Goal: Task Accomplishment & Management: Complete application form

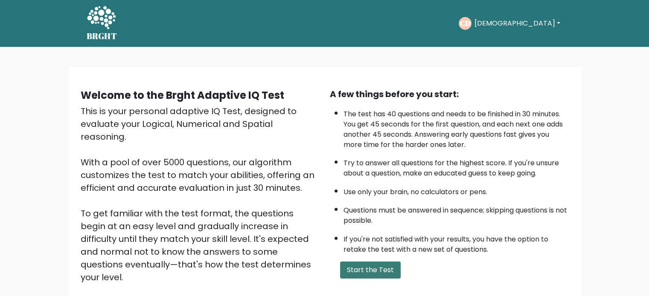
click at [354, 275] on button "Start the Test" at bounding box center [370, 270] width 61 height 17
click at [370, 271] on button "Start the Test" at bounding box center [370, 270] width 61 height 17
click at [376, 267] on button "Start the Test" at bounding box center [370, 270] width 61 height 17
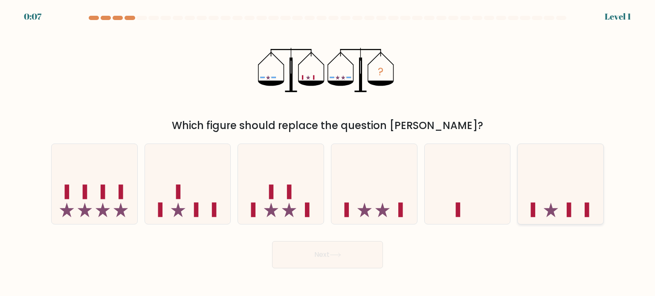
click at [545, 216] on icon at bounding box center [561, 184] width 86 height 71
click at [328, 153] on input "f." at bounding box center [327, 150] width 0 height 4
radio input "true"
click at [308, 254] on button "Next" at bounding box center [327, 254] width 111 height 27
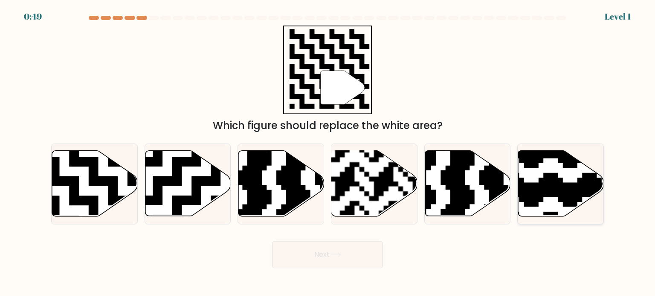
click at [573, 197] on icon at bounding box center [587, 148] width 155 height 155
click at [328, 153] on input "f." at bounding box center [327, 150] width 0 height 4
radio input "true"
click at [319, 266] on button "Next" at bounding box center [327, 254] width 111 height 27
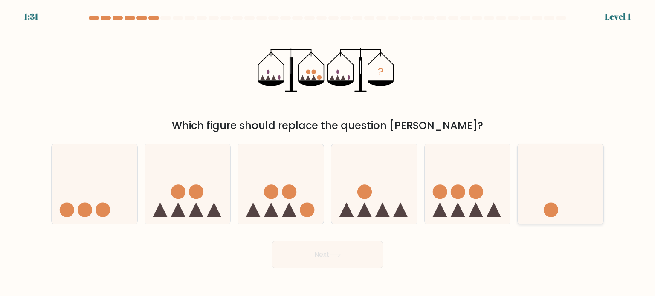
click at [566, 200] on icon at bounding box center [561, 184] width 86 height 71
click at [328, 153] on input "f." at bounding box center [327, 150] width 0 height 4
radio input "true"
click at [324, 265] on button "Next" at bounding box center [327, 254] width 111 height 27
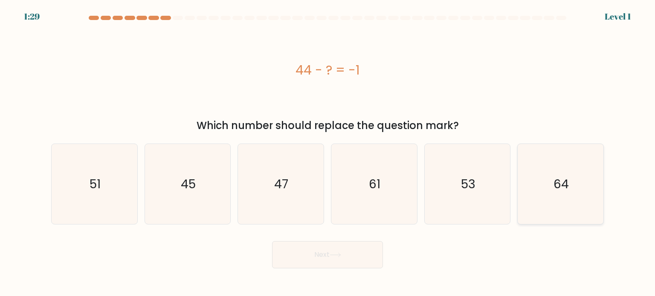
click at [561, 210] on icon "64" at bounding box center [560, 184] width 80 height 80
click at [328, 153] on input "f. 64" at bounding box center [327, 150] width 0 height 4
radio input "true"
click at [328, 274] on body "2:13 Level 1 a." at bounding box center [327, 148] width 655 height 296
click at [333, 261] on button "Next" at bounding box center [327, 254] width 111 height 27
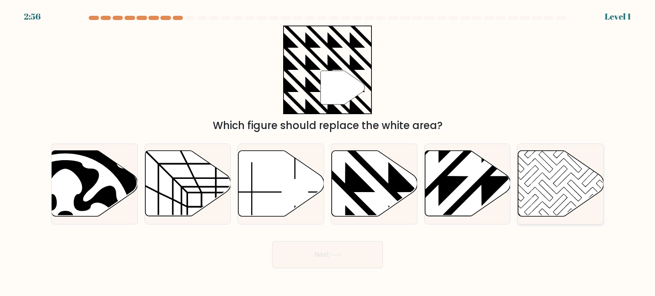
click at [541, 215] on icon at bounding box center [561, 184] width 86 height 66
click at [328, 153] on input "f." at bounding box center [327, 150] width 0 height 4
radio input "true"
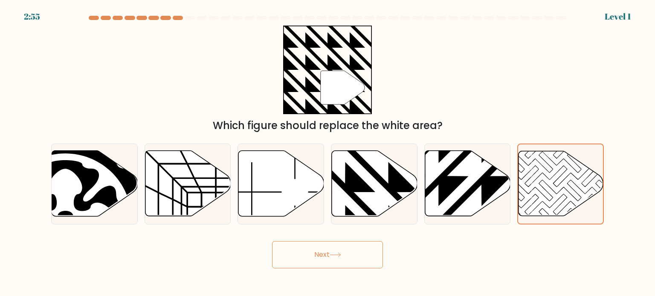
click at [345, 261] on button "Next" at bounding box center [327, 254] width 111 height 27
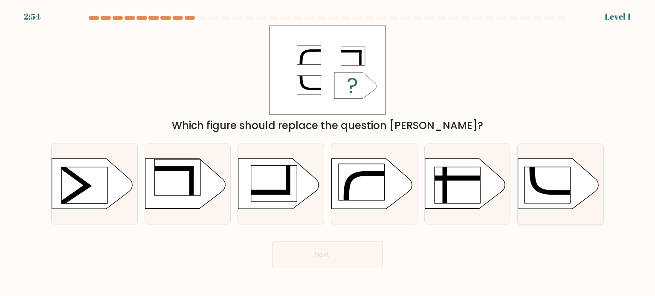
click at [559, 204] on icon at bounding box center [558, 184] width 80 height 50
click at [328, 153] on input "f." at bounding box center [327, 150] width 0 height 4
radio input "true"
click at [330, 258] on button "Next" at bounding box center [327, 254] width 111 height 27
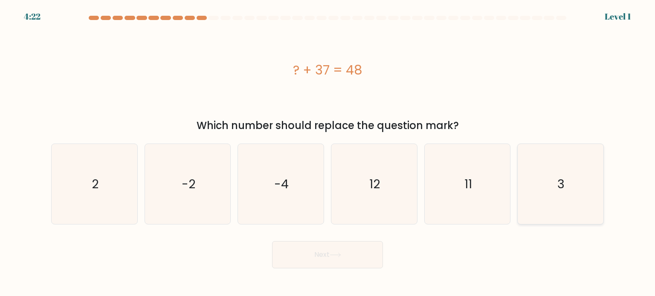
click at [563, 199] on icon "3" at bounding box center [560, 184] width 80 height 80
click at [328, 153] on input "f. 3" at bounding box center [327, 150] width 0 height 4
radio input "true"
click at [331, 260] on button "Next" at bounding box center [327, 254] width 111 height 27
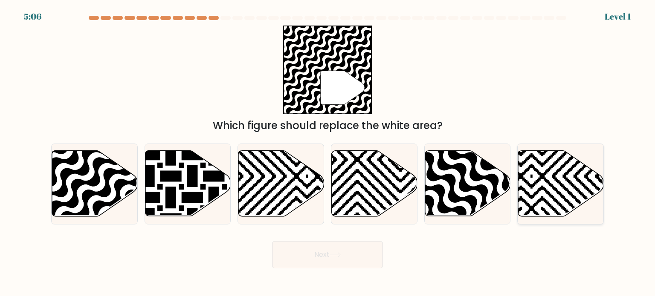
click at [550, 208] on icon at bounding box center [561, 184] width 86 height 66
click at [328, 153] on input "f." at bounding box center [327, 150] width 0 height 4
radio input "true"
click at [330, 264] on button "Next" at bounding box center [327, 254] width 111 height 27
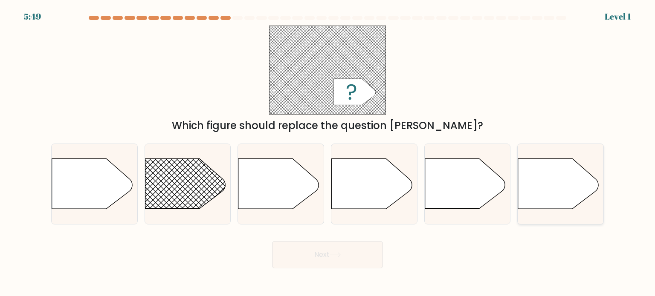
click at [533, 202] on icon at bounding box center [558, 184] width 80 height 50
click at [328, 153] on input "f." at bounding box center [327, 150] width 0 height 4
radio input "true"
click at [341, 253] on icon at bounding box center [336, 255] width 12 height 5
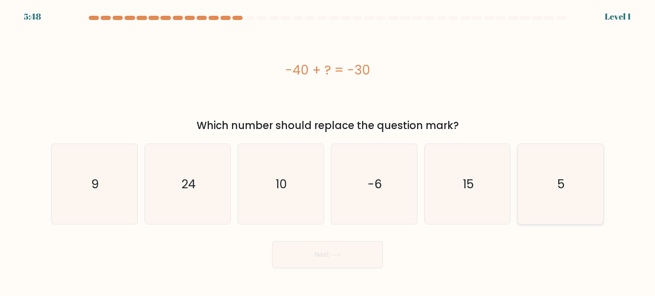
click at [537, 206] on icon "5" at bounding box center [560, 184] width 80 height 80
click at [328, 153] on input "f. 5" at bounding box center [327, 150] width 0 height 4
radio input "true"
click at [356, 252] on button "Next" at bounding box center [327, 254] width 111 height 27
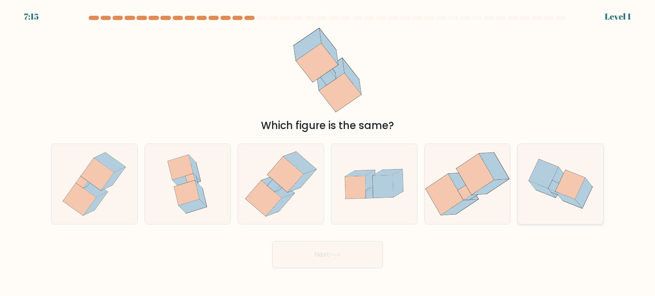
click at [539, 216] on icon at bounding box center [561, 184] width 86 height 70
click at [328, 153] on input "f." at bounding box center [327, 150] width 0 height 4
radio input "true"
click at [352, 249] on button "Next" at bounding box center [327, 254] width 111 height 27
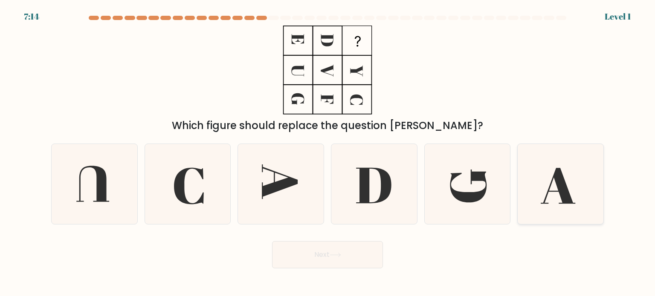
click at [552, 218] on icon at bounding box center [560, 184] width 80 height 80
click at [328, 153] on input "f." at bounding box center [327, 150] width 0 height 4
radio input "true"
click at [329, 264] on button "Next" at bounding box center [327, 254] width 111 height 27
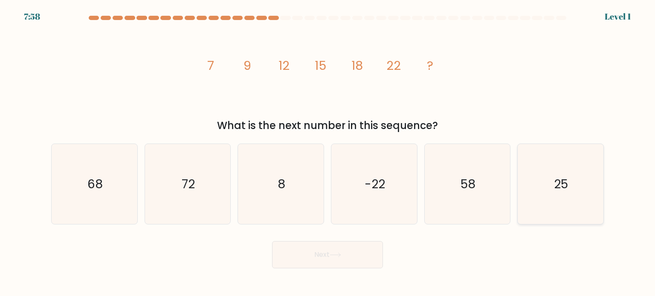
click at [543, 217] on icon "25" at bounding box center [560, 184] width 80 height 80
click at [328, 153] on input "f. 25" at bounding box center [327, 150] width 0 height 4
radio input "true"
click at [347, 252] on button "Next" at bounding box center [327, 254] width 111 height 27
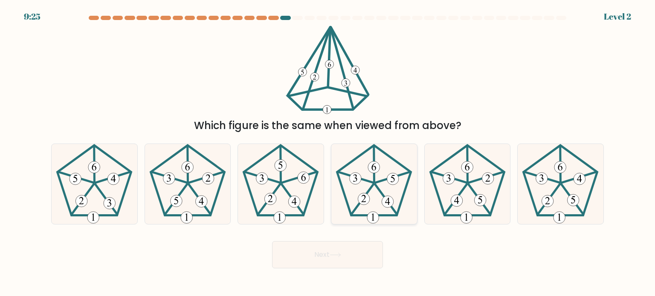
click at [385, 203] on 638 at bounding box center [388, 202] width 12 height 12
click at [328, 153] on input "d." at bounding box center [327, 150] width 0 height 4
radio input "true"
click at [349, 249] on button "Next" at bounding box center [327, 254] width 111 height 27
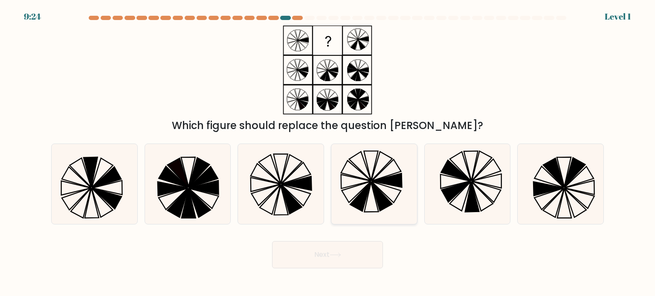
click at [380, 201] on icon at bounding box center [381, 196] width 21 height 29
click at [328, 153] on input "d." at bounding box center [327, 150] width 0 height 4
radio input "true"
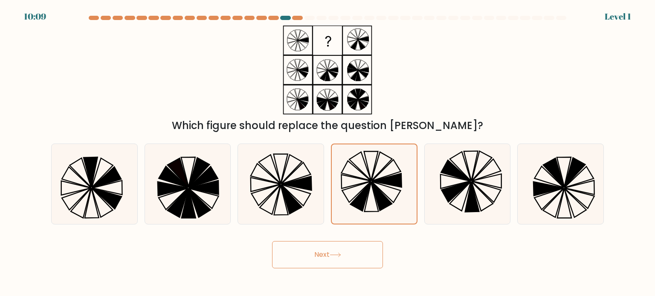
click at [343, 252] on button "Next" at bounding box center [327, 254] width 111 height 27
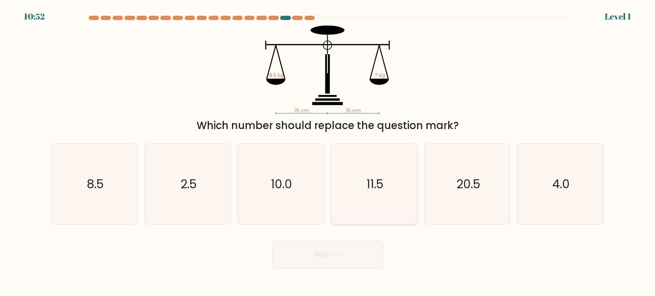
click at [376, 199] on icon "11.5" at bounding box center [374, 184] width 80 height 80
click at [328, 153] on input "d. 11.5" at bounding box center [327, 150] width 0 height 4
radio input "true"
click at [336, 260] on button "Next" at bounding box center [327, 254] width 111 height 27
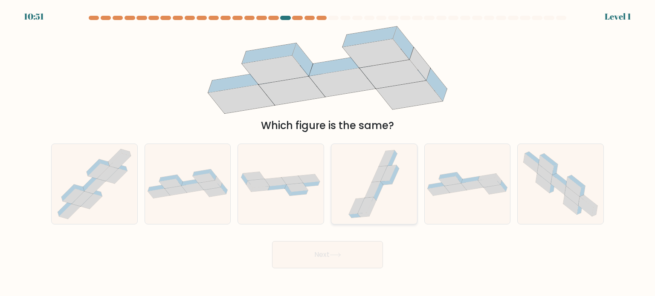
click at [372, 201] on icon at bounding box center [374, 184] width 60 height 80
click at [328, 153] on input "d." at bounding box center [327, 150] width 0 height 4
radio input "true"
click at [345, 246] on button "Next" at bounding box center [327, 254] width 111 height 27
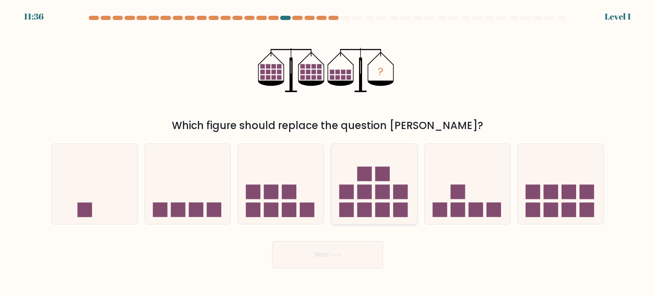
click at [374, 197] on icon at bounding box center [374, 184] width 86 height 71
click at [328, 153] on input "d." at bounding box center [327, 150] width 0 height 4
radio input "true"
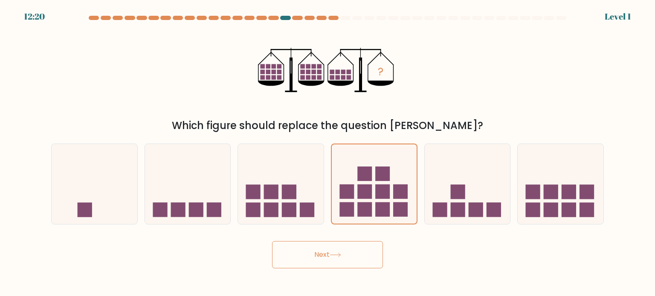
click at [329, 256] on button "Next" at bounding box center [327, 254] width 111 height 27
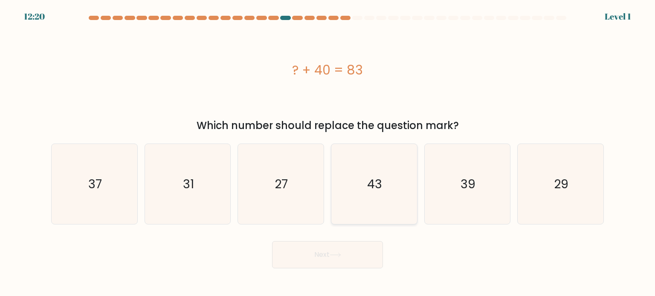
click at [373, 185] on text "43" at bounding box center [375, 183] width 15 height 17
click at [328, 153] on input "d. 43" at bounding box center [327, 150] width 0 height 4
radio input "true"
click at [343, 240] on div "Next" at bounding box center [327, 252] width 563 height 34
click at [341, 258] on button "Next" at bounding box center [327, 254] width 111 height 27
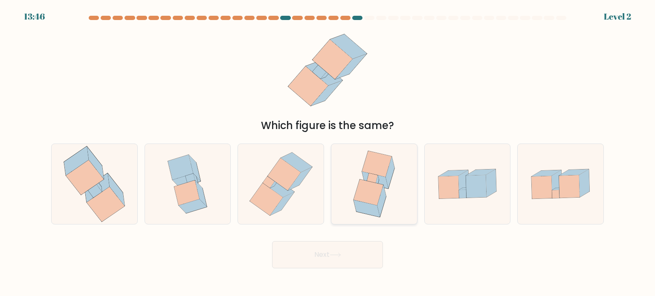
click at [368, 208] on icon at bounding box center [367, 208] width 26 height 17
click at [328, 153] on input "d." at bounding box center [327, 150] width 0 height 4
radio input "true"
click at [347, 252] on button "Next" at bounding box center [327, 254] width 111 height 27
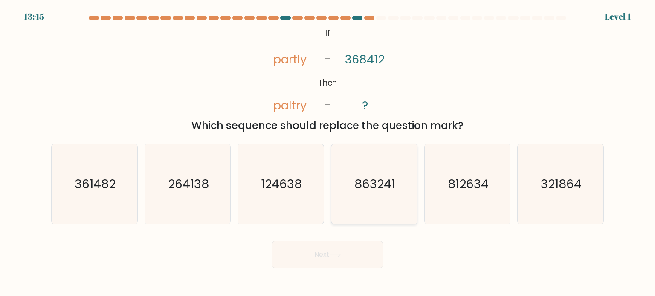
click at [370, 205] on icon "863241" at bounding box center [374, 184] width 80 height 80
click at [328, 153] on input "d. 863241" at bounding box center [327, 150] width 0 height 4
radio input "true"
click at [339, 269] on body "14:30 Level 1 ?" at bounding box center [327, 148] width 655 height 296
click at [339, 267] on button "Next" at bounding box center [327, 254] width 111 height 27
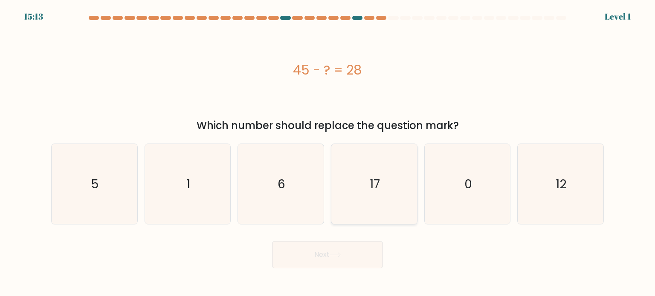
click at [373, 206] on icon "17" at bounding box center [374, 184] width 80 height 80
click at [328, 153] on input "d. 17" at bounding box center [327, 150] width 0 height 4
radio input "true"
click at [343, 249] on button "Next" at bounding box center [327, 254] width 111 height 27
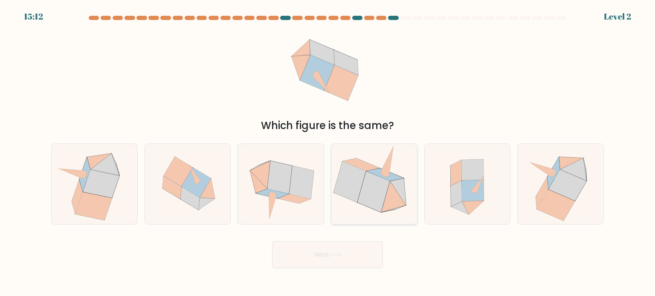
click at [383, 196] on icon at bounding box center [374, 191] width 32 height 41
click at [328, 153] on input "d." at bounding box center [327, 150] width 0 height 4
radio input "true"
click at [346, 247] on button "Next" at bounding box center [327, 254] width 111 height 27
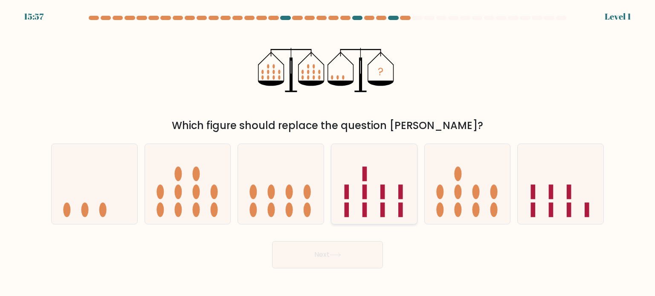
click at [378, 192] on icon at bounding box center [374, 184] width 86 height 71
click at [328, 153] on input "d." at bounding box center [327, 150] width 0 height 4
radio input "true"
click at [341, 257] on icon at bounding box center [336, 255] width 12 height 5
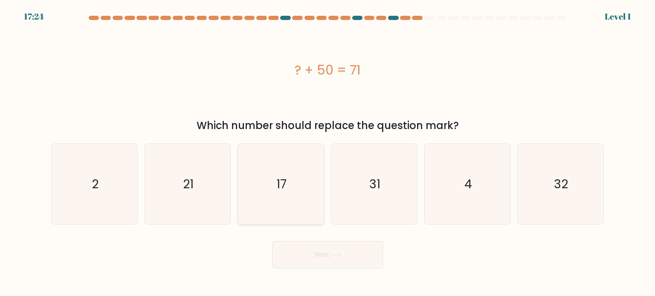
click at [290, 188] on icon "17" at bounding box center [281, 184] width 80 height 80
click at [327, 153] on input "c. 17" at bounding box center [327, 150] width 0 height 4
radio input "true"
click at [307, 267] on button "Next" at bounding box center [327, 254] width 111 height 27
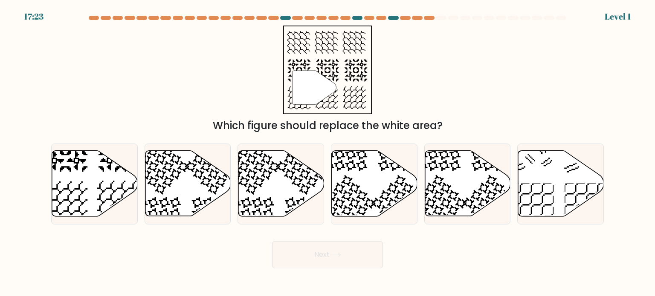
click at [436, 227] on form at bounding box center [327, 142] width 655 height 253
click at [442, 220] on div at bounding box center [467, 184] width 87 height 81
click at [328, 153] on input "e." at bounding box center [327, 150] width 0 height 4
radio input "true"
click at [321, 254] on button "Next" at bounding box center [327, 254] width 111 height 27
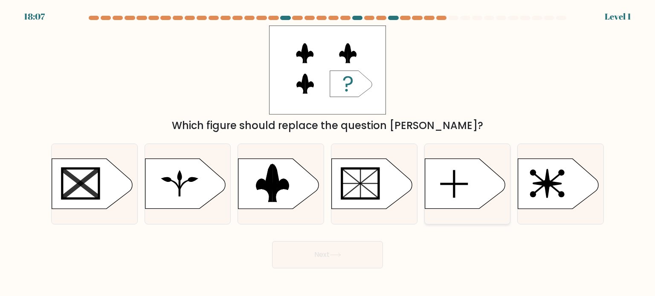
click at [483, 199] on icon at bounding box center [465, 184] width 80 height 50
click at [328, 153] on input "e." at bounding box center [327, 150] width 0 height 4
radio input "true"
click at [310, 267] on button "Next" at bounding box center [327, 254] width 111 height 27
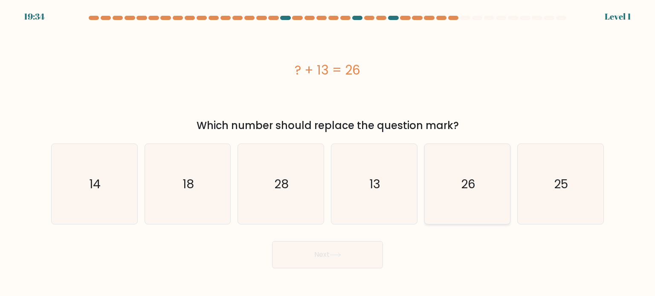
click at [475, 206] on icon "26" at bounding box center [467, 184] width 80 height 80
click at [328, 153] on input "e. 26" at bounding box center [327, 150] width 0 height 4
radio input "true"
click at [340, 256] on icon at bounding box center [336, 255] width 12 height 5
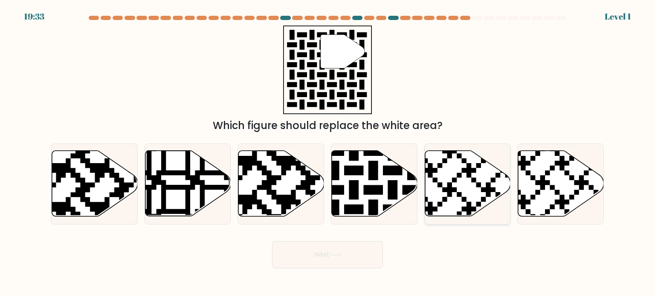
click at [478, 204] on icon at bounding box center [437, 148] width 155 height 155
click at [328, 153] on input "e." at bounding box center [327, 150] width 0 height 4
radio input "true"
click at [333, 258] on button "Next" at bounding box center [327, 254] width 111 height 27
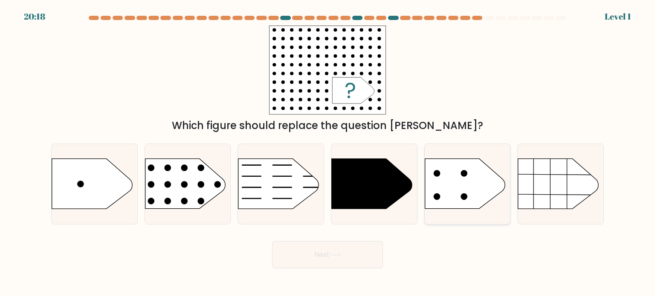
click at [476, 204] on icon at bounding box center [465, 184] width 80 height 50
click at [328, 153] on input "e." at bounding box center [327, 150] width 0 height 4
radio input "true"
click at [340, 254] on icon at bounding box center [336, 255] width 12 height 5
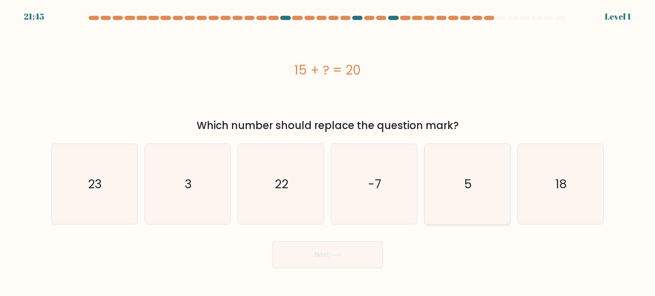
click at [481, 205] on icon "5" at bounding box center [467, 184] width 80 height 80
click at [328, 153] on input "e. 5" at bounding box center [327, 150] width 0 height 4
radio input "true"
click at [338, 261] on button "Next" at bounding box center [327, 254] width 111 height 27
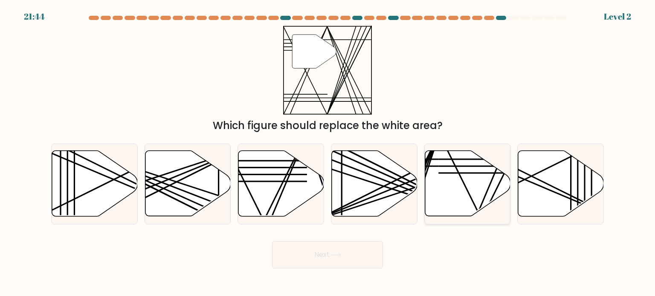
click at [496, 178] on icon at bounding box center [468, 184] width 86 height 66
click at [328, 153] on input "e." at bounding box center [327, 150] width 0 height 4
radio input "true"
click at [351, 256] on button "Next" at bounding box center [327, 254] width 111 height 27
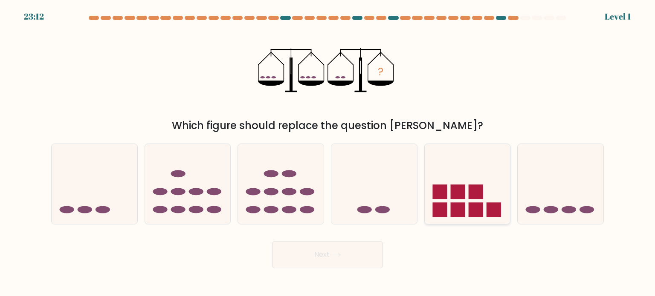
click at [489, 176] on icon at bounding box center [468, 184] width 86 height 71
click at [328, 153] on input "e." at bounding box center [327, 150] width 0 height 4
radio input "true"
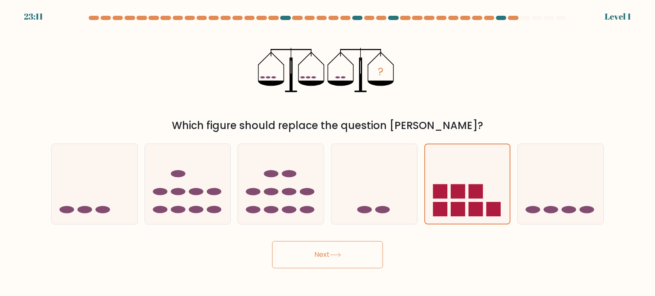
click at [359, 256] on button "Next" at bounding box center [327, 254] width 111 height 27
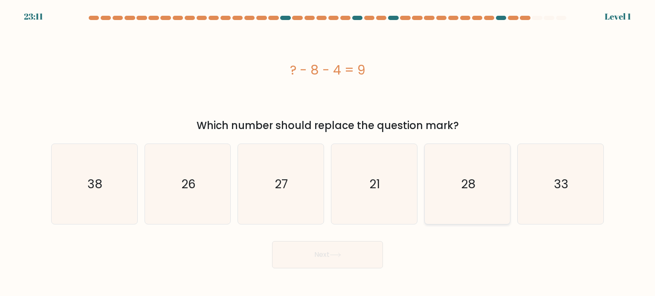
click at [503, 182] on icon "28" at bounding box center [467, 184] width 80 height 80
click at [328, 153] on input "e. 28" at bounding box center [327, 150] width 0 height 4
radio input "true"
click at [365, 256] on button "Next" at bounding box center [327, 254] width 111 height 27
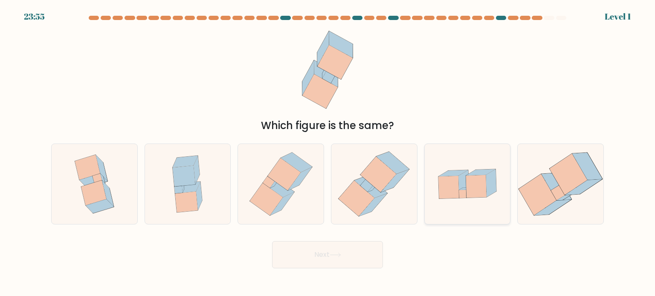
click at [457, 209] on icon at bounding box center [468, 184] width 86 height 59
click at [328, 153] on input "e." at bounding box center [327, 150] width 0 height 4
radio input "true"
click at [359, 252] on button "Next" at bounding box center [327, 254] width 111 height 27
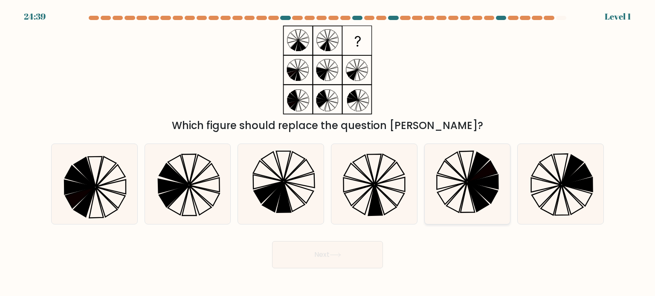
click at [472, 194] on icon at bounding box center [477, 197] width 21 height 29
click at [328, 153] on input "e." at bounding box center [327, 150] width 0 height 4
radio input "true"
click at [354, 257] on button "Next" at bounding box center [327, 254] width 111 height 27
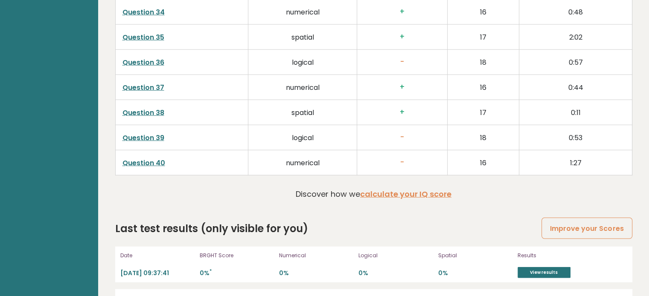
scroll to position [2251, 0]
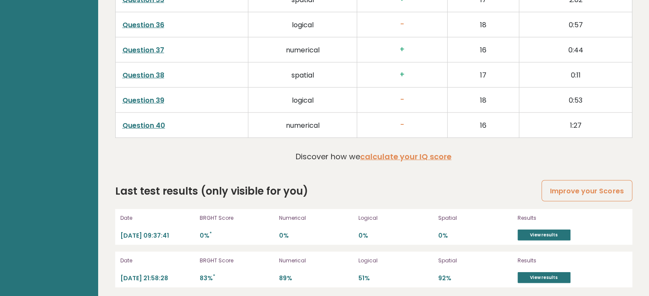
click at [281, 257] on p "Numerical" at bounding box center [316, 261] width 74 height 8
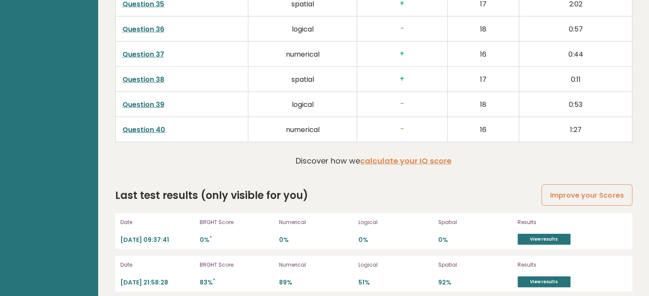
scroll to position [2246, 0]
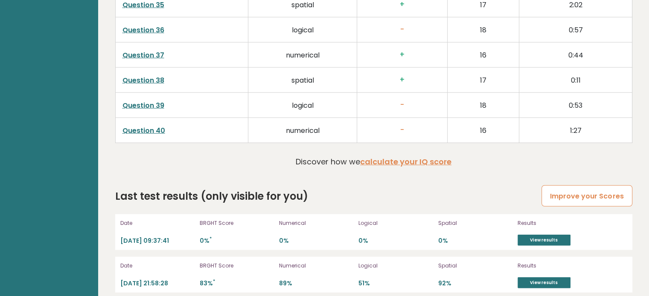
click at [577, 194] on link "Improve your Scores" at bounding box center [586, 196] width 90 height 22
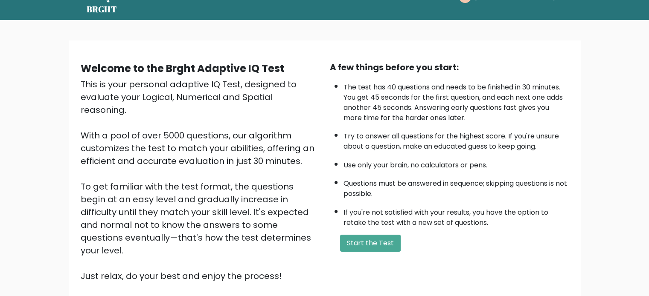
scroll to position [26, 0]
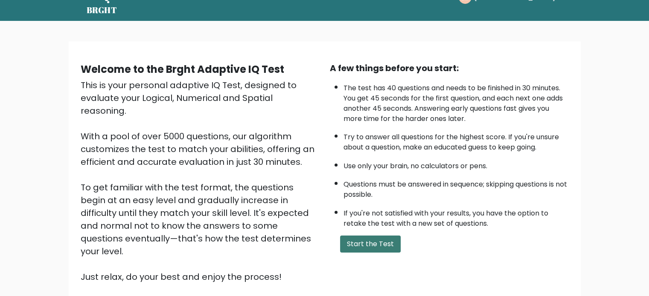
click at [369, 249] on button "Start the Test" at bounding box center [370, 244] width 61 height 17
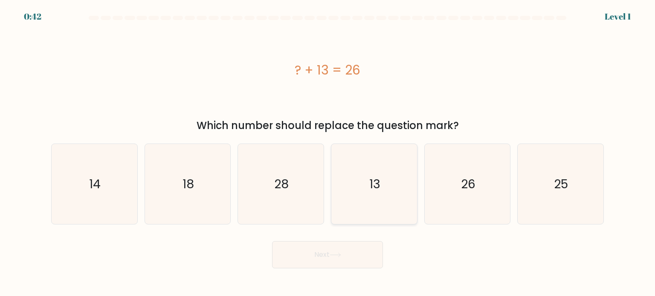
click at [414, 181] on icon "13" at bounding box center [374, 184] width 80 height 80
click at [328, 153] on input "d. 13" at bounding box center [327, 150] width 0 height 4
radio input "true"
click at [330, 251] on button "Next" at bounding box center [327, 254] width 111 height 27
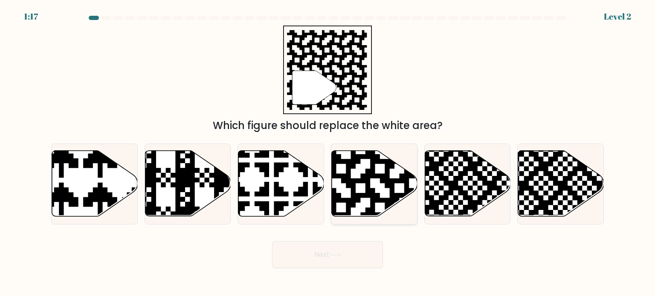
click at [369, 189] on icon at bounding box center [399, 149] width 155 height 155
click at [328, 153] on input "d." at bounding box center [327, 150] width 0 height 4
radio input "true"
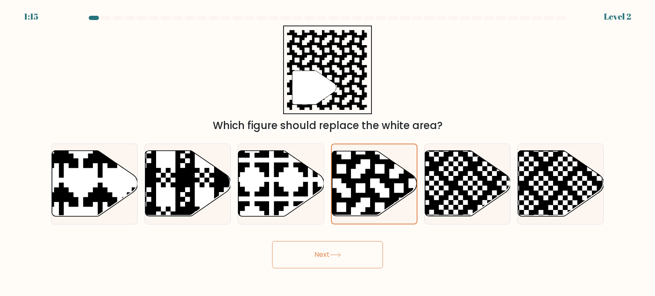
click at [332, 266] on button "Next" at bounding box center [327, 254] width 111 height 27
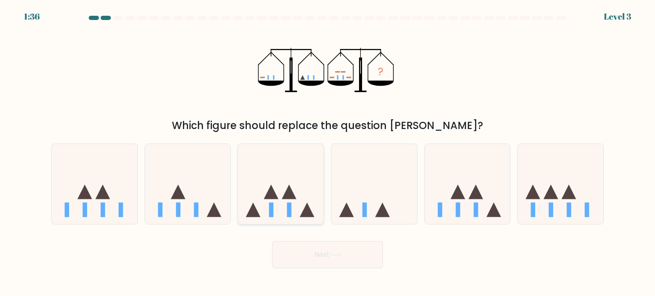
click at [291, 211] on rect at bounding box center [289, 210] width 5 height 14
click at [327, 153] on input "c." at bounding box center [327, 150] width 0 height 4
radio input "true"
click at [305, 264] on button "Next" at bounding box center [327, 254] width 111 height 27
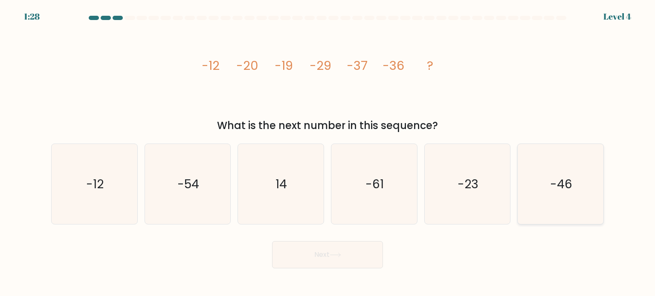
click at [576, 196] on icon "-46" at bounding box center [560, 184] width 80 height 80
click at [328, 153] on input "f. -46" at bounding box center [327, 150] width 0 height 4
radio input "true"
click at [350, 255] on button "Next" at bounding box center [327, 254] width 111 height 27
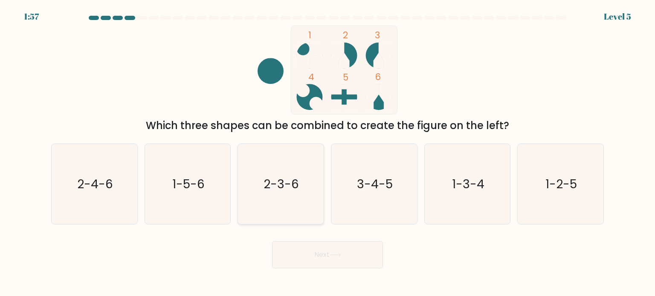
click at [289, 189] on text "2-3-6" at bounding box center [281, 183] width 35 height 17
click at [327, 153] on input "c. 2-3-6" at bounding box center [327, 150] width 0 height 4
radio input "true"
click at [325, 266] on button "Next" at bounding box center [327, 254] width 111 height 27
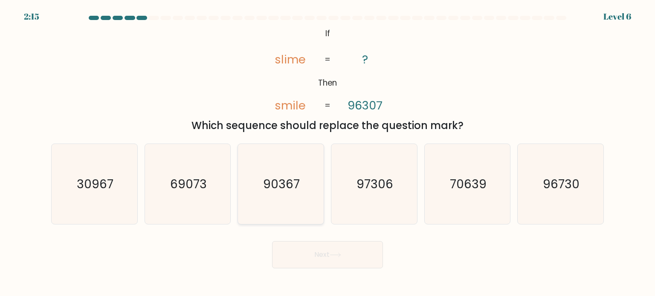
click at [290, 194] on icon "90367" at bounding box center [281, 184] width 80 height 80
click at [327, 153] on input "c. 90367" at bounding box center [327, 150] width 0 height 4
radio input "true"
click at [304, 255] on button "Next" at bounding box center [327, 254] width 111 height 27
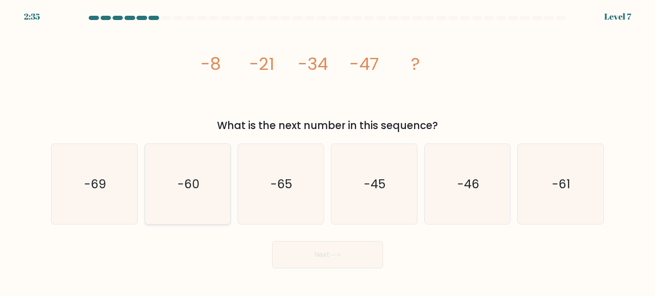
click at [173, 182] on icon "-60" at bounding box center [188, 184] width 80 height 80
click at [327, 153] on input "b. -60" at bounding box center [327, 150] width 0 height 4
radio input "true"
click at [320, 249] on button "Next" at bounding box center [327, 254] width 111 height 27
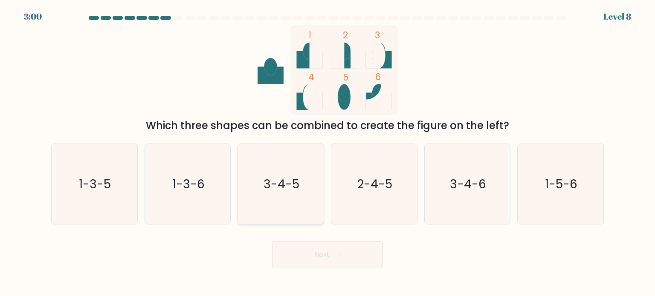
click at [281, 197] on icon "3-4-5" at bounding box center [281, 184] width 80 height 80
click at [327, 153] on input "c. 3-4-5" at bounding box center [327, 150] width 0 height 4
radio input "true"
click at [308, 253] on button "Next" at bounding box center [327, 254] width 111 height 27
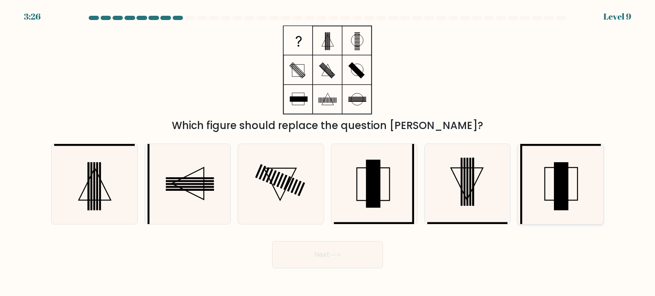
click at [548, 203] on icon at bounding box center [560, 184] width 80 height 80
click at [328, 153] on input "f." at bounding box center [327, 150] width 0 height 4
radio input "true"
click at [325, 260] on button "Next" at bounding box center [327, 254] width 111 height 27
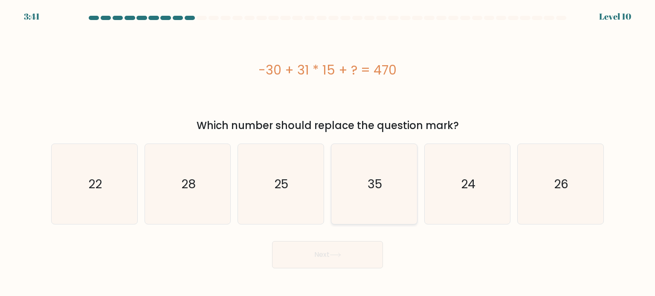
click at [338, 196] on icon "35" at bounding box center [374, 184] width 80 height 80
click at [328, 153] on input "d. 35" at bounding box center [327, 150] width 0 height 4
radio input "true"
click at [324, 257] on button "Next" at bounding box center [327, 254] width 111 height 27
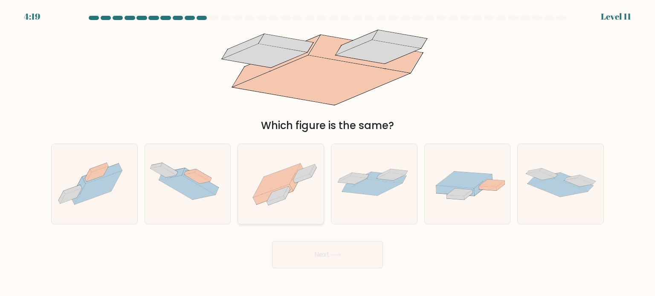
click at [293, 191] on icon at bounding box center [281, 184] width 86 height 64
click at [327, 153] on input "c." at bounding box center [327, 150] width 0 height 4
radio input "true"
drag, startPoint x: 317, startPoint y: 264, endPoint x: 306, endPoint y: 252, distance: 15.7
click at [306, 252] on button "Next" at bounding box center [327, 254] width 111 height 27
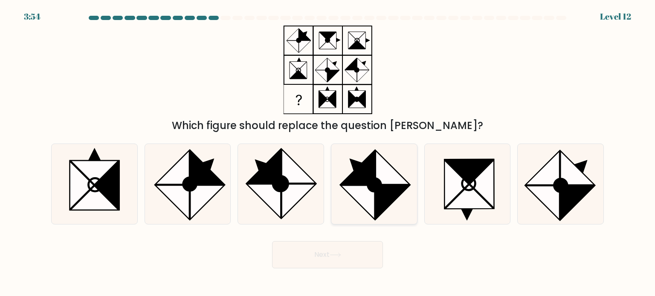
click at [372, 200] on icon at bounding box center [358, 202] width 34 height 34
click at [328, 153] on input "d." at bounding box center [327, 150] width 0 height 4
radio input "true"
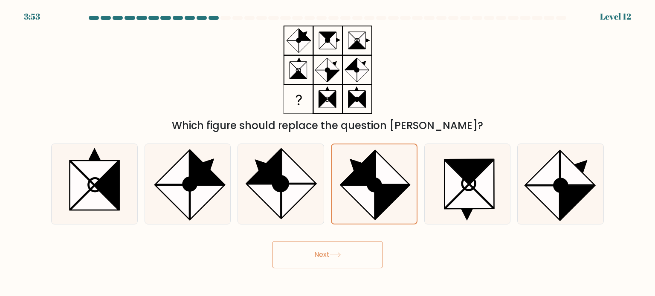
click at [334, 269] on body "3:53 Level 12" at bounding box center [327, 148] width 655 height 296
click at [323, 261] on button "Next" at bounding box center [327, 254] width 111 height 27
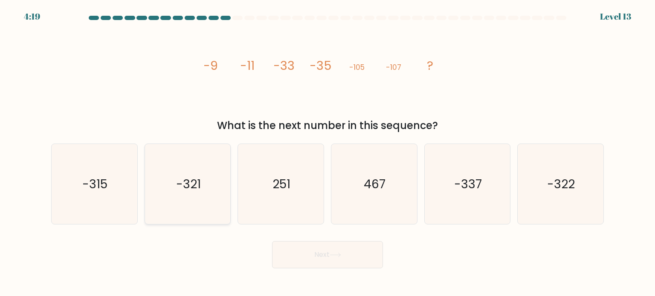
click at [183, 188] on text "-321" at bounding box center [188, 183] width 25 height 17
click at [327, 153] on input "b. -321" at bounding box center [327, 150] width 0 height 4
radio input "true"
click at [315, 253] on button "Next" at bounding box center [327, 254] width 111 height 27
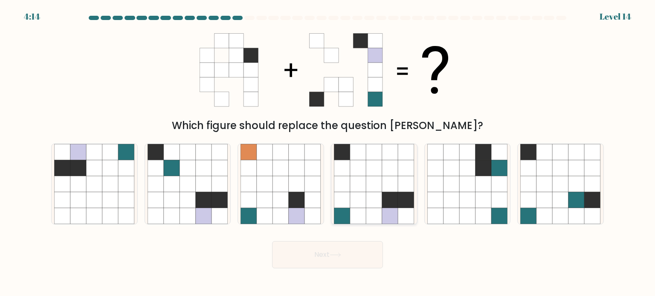
click at [374, 205] on icon at bounding box center [374, 200] width 16 height 16
click at [328, 153] on input "d." at bounding box center [327, 150] width 0 height 4
radio input "true"
click at [335, 256] on icon at bounding box center [336, 255] width 12 height 5
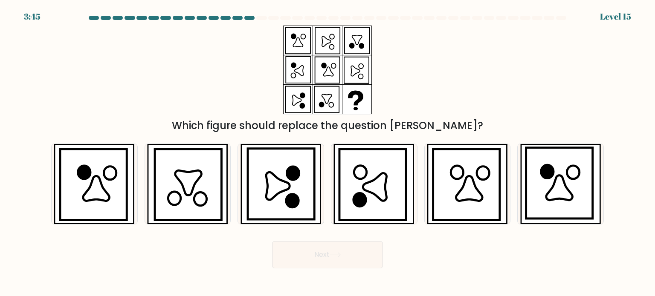
drag, startPoint x: 542, startPoint y: 227, endPoint x: 478, endPoint y: 226, distance: 64.0
click at [478, 226] on form at bounding box center [327, 142] width 655 height 253
click at [374, 191] on icon at bounding box center [374, 187] width 23 height 28
click at [328, 153] on input "d." at bounding box center [327, 150] width 0 height 4
radio input "true"
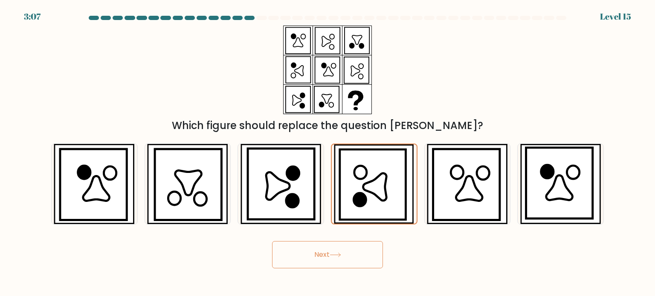
click at [334, 260] on button "Next" at bounding box center [327, 254] width 111 height 27
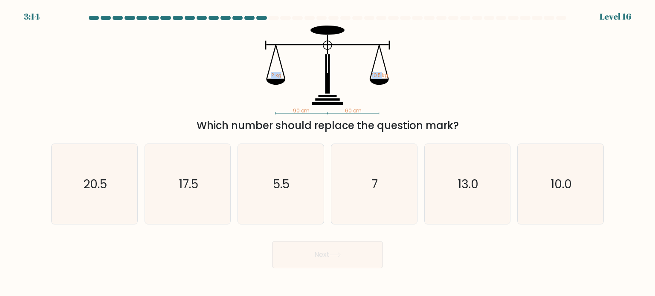
drag, startPoint x: 382, startPoint y: 73, endPoint x: 367, endPoint y: 99, distance: 30.2
click at [367, 99] on icon "90 cm 60 cm ? kg 10.5 kg" at bounding box center [328, 70] width 256 height 89
click at [358, 183] on icon "7" at bounding box center [374, 184] width 80 height 80
click at [328, 153] on input "d. 7" at bounding box center [327, 150] width 0 height 4
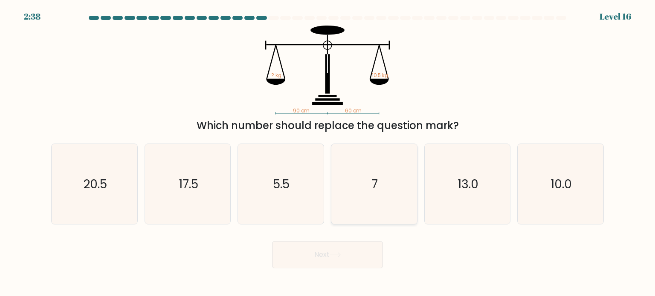
radio input "true"
click at [321, 257] on button "Next" at bounding box center [327, 254] width 111 height 27
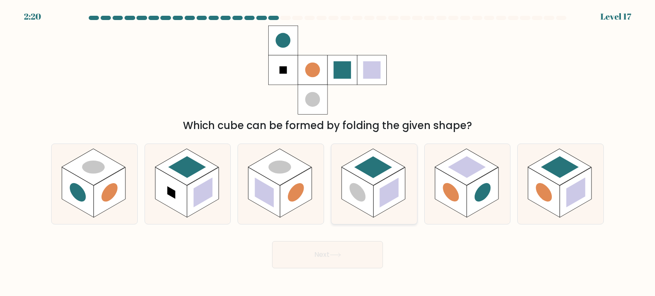
click at [375, 177] on rect at bounding box center [374, 167] width 64 height 37
click at [328, 153] on input "d." at bounding box center [327, 150] width 0 height 4
radio input "true"
click at [319, 255] on button "Next" at bounding box center [327, 254] width 111 height 27
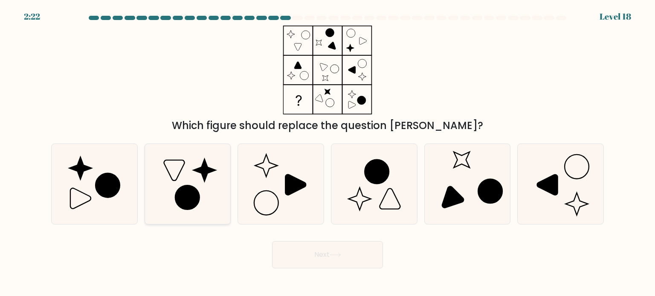
click at [185, 193] on icon at bounding box center [187, 197] width 24 height 24
click at [327, 153] on input "b." at bounding box center [327, 150] width 0 height 4
radio input "true"
click at [339, 254] on icon at bounding box center [336, 255] width 12 height 5
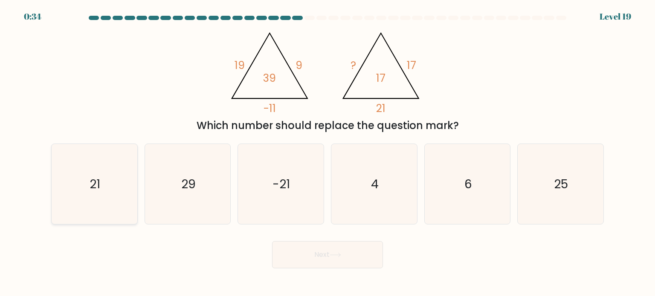
click at [99, 199] on icon "21" at bounding box center [94, 184] width 80 height 80
click at [327, 153] on input "a. 21" at bounding box center [327, 150] width 0 height 4
radio input "true"
click at [302, 180] on icon "-21" at bounding box center [281, 184] width 80 height 80
click at [327, 153] on input "c. -21" at bounding box center [327, 150] width 0 height 4
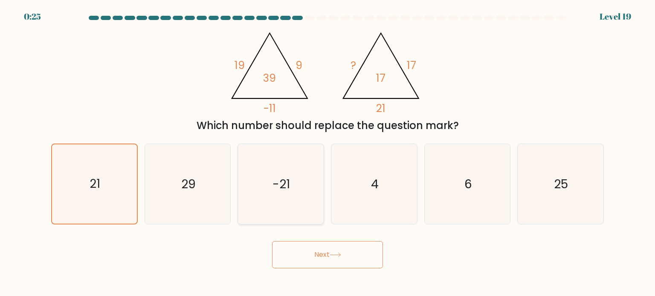
radio input "true"
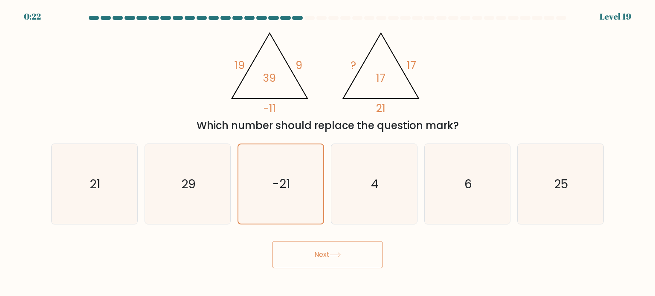
click at [320, 250] on button "Next" at bounding box center [327, 254] width 111 height 27
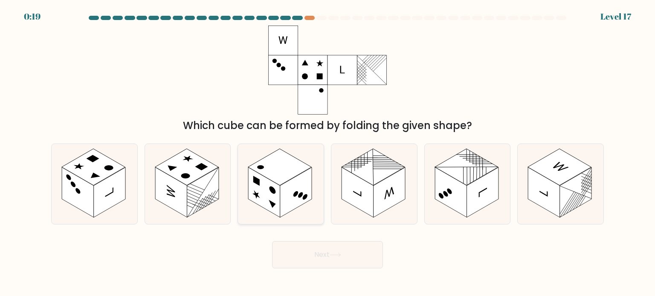
click at [281, 177] on rect at bounding box center [280, 167] width 64 height 37
click at [327, 153] on input "c." at bounding box center [327, 150] width 0 height 4
radio input "true"
click at [391, 199] on rect at bounding box center [390, 193] width 32 height 50
click at [328, 153] on input "d." at bounding box center [327, 150] width 0 height 4
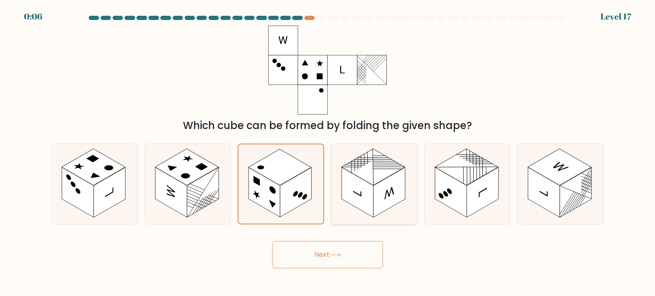
radio input "true"
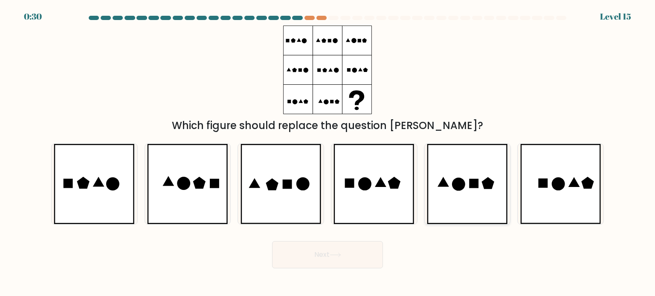
click at [449, 210] on icon at bounding box center [467, 184] width 81 height 80
click at [328, 153] on input "e." at bounding box center [327, 150] width 0 height 4
radio input "true"
drag, startPoint x: 339, startPoint y: 255, endPoint x: 325, endPoint y: 256, distance: 14.6
click at [325, 256] on button "Next" at bounding box center [327, 254] width 111 height 27
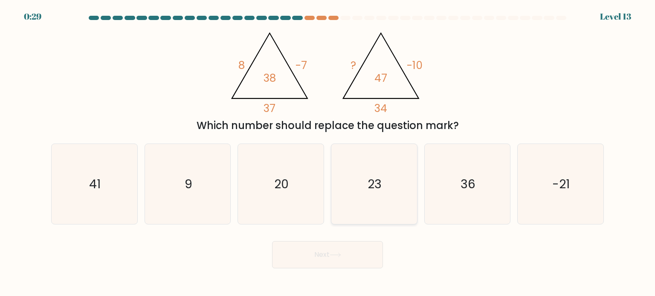
click at [358, 166] on icon "23" at bounding box center [374, 184] width 80 height 80
click at [328, 153] on input "d. 23" at bounding box center [327, 150] width 0 height 4
radio input "true"
click at [313, 258] on button "Next" at bounding box center [327, 254] width 111 height 27
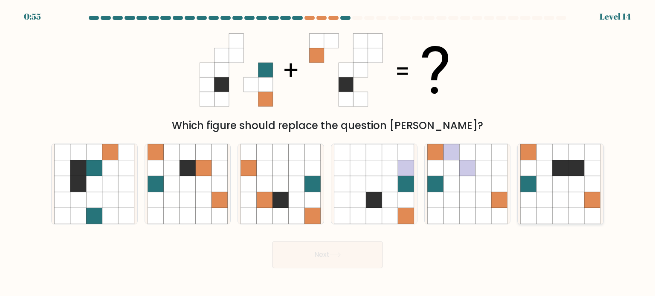
click at [546, 200] on icon at bounding box center [544, 200] width 16 height 16
click at [328, 153] on input "f." at bounding box center [327, 150] width 0 height 4
radio input "true"
click at [362, 255] on button "Next" at bounding box center [327, 254] width 111 height 27
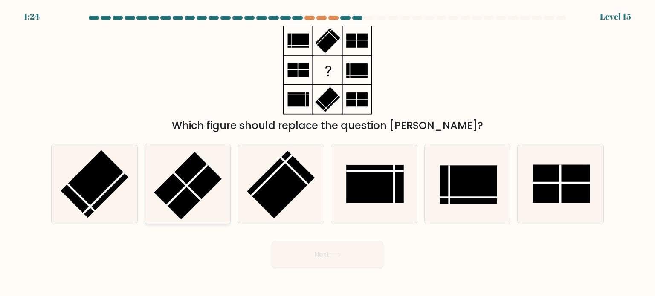
click at [192, 182] on rect at bounding box center [188, 186] width 68 height 68
click at [327, 153] on input "b." at bounding box center [327, 150] width 0 height 4
radio input "true"
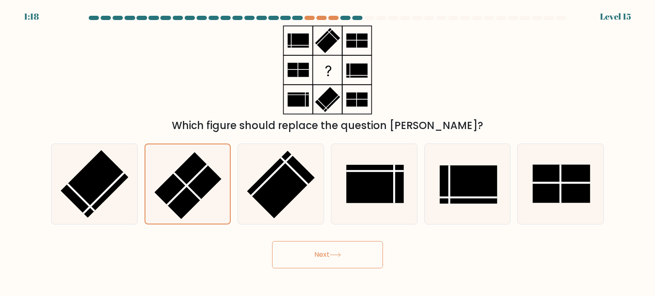
click at [300, 260] on button "Next" at bounding box center [327, 254] width 111 height 27
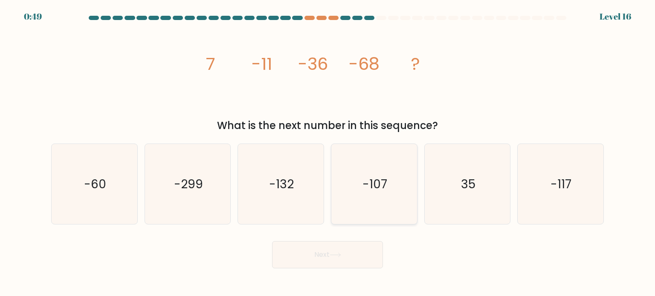
click at [376, 170] on icon "-107" at bounding box center [374, 184] width 80 height 80
click at [328, 153] on input "d. -107" at bounding box center [327, 150] width 0 height 4
radio input "true"
click at [309, 258] on button "Next" at bounding box center [327, 254] width 111 height 27
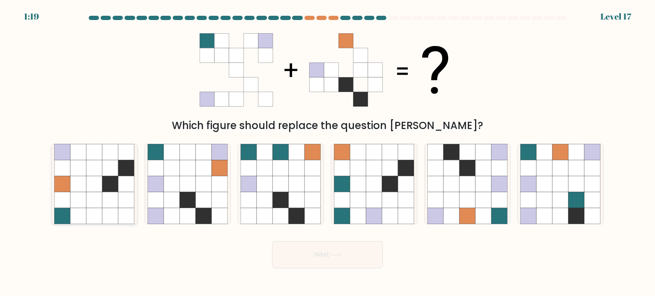
click at [85, 203] on icon at bounding box center [78, 200] width 16 height 16
click at [327, 153] on input "a." at bounding box center [327, 150] width 0 height 4
radio input "true"
click at [346, 255] on button "Next" at bounding box center [327, 254] width 111 height 27
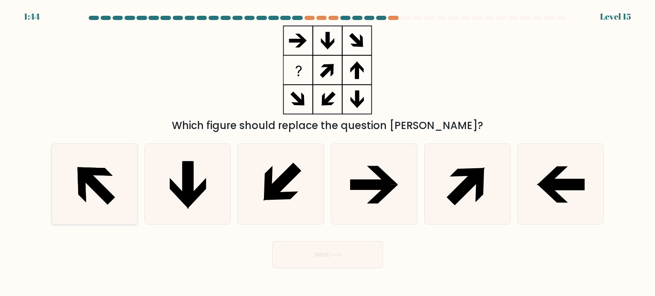
click at [102, 179] on icon at bounding box center [94, 184] width 80 height 80
click at [327, 153] on input "a." at bounding box center [327, 150] width 0 height 4
radio input "true"
click at [325, 252] on button "Next" at bounding box center [327, 254] width 111 height 27
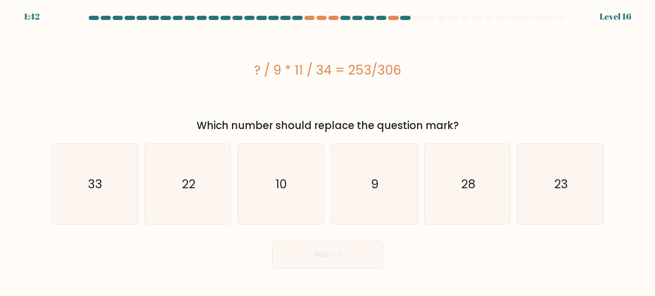
click at [257, 233] on form "a. 9" at bounding box center [327, 142] width 655 height 253
click at [554, 191] on text "23" at bounding box center [561, 183] width 14 height 17
click at [328, 153] on input "f. 23" at bounding box center [327, 150] width 0 height 4
radio input "true"
click at [335, 256] on icon at bounding box center [336, 255] width 12 height 5
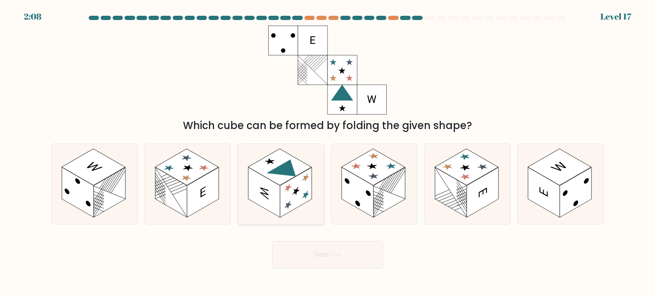
click at [284, 174] on icon at bounding box center [287, 171] width 41 height 24
click at [327, 153] on input "c." at bounding box center [327, 150] width 0 height 4
radio input "true"
click at [330, 252] on button "Next" at bounding box center [327, 254] width 111 height 27
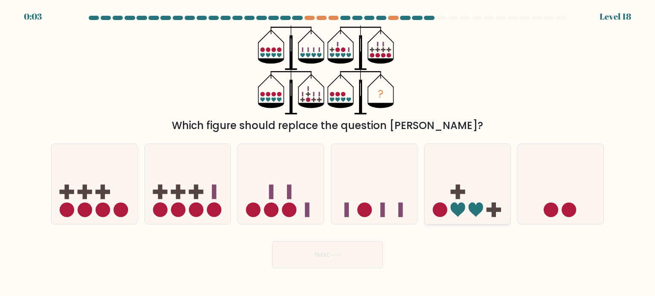
click at [440, 216] on circle at bounding box center [439, 210] width 14 height 14
click at [328, 153] on input "e." at bounding box center [327, 150] width 0 height 4
radio input "true"
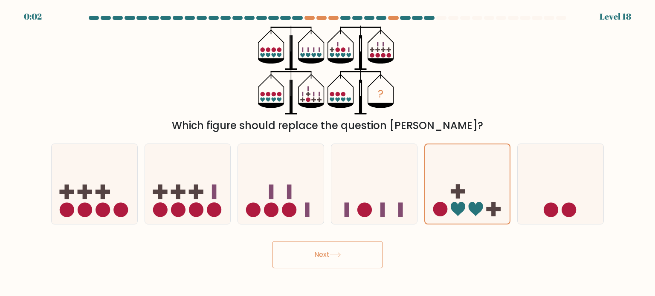
click at [356, 255] on button "Next" at bounding box center [327, 254] width 111 height 27
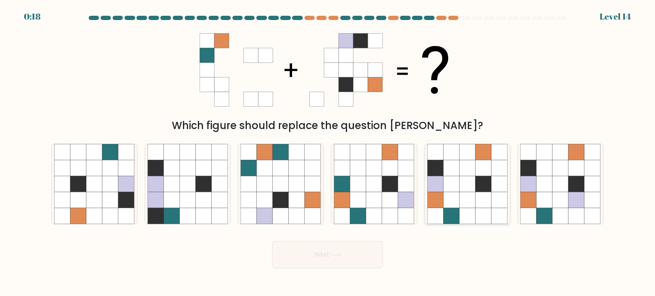
drag, startPoint x: 467, startPoint y: 213, endPoint x: 453, endPoint y: 213, distance: 14.1
click at [453, 213] on icon at bounding box center [451, 216] width 16 height 16
click at [328, 153] on input "e." at bounding box center [327, 150] width 0 height 4
radio input "true"
click at [354, 257] on button "Next" at bounding box center [327, 254] width 111 height 27
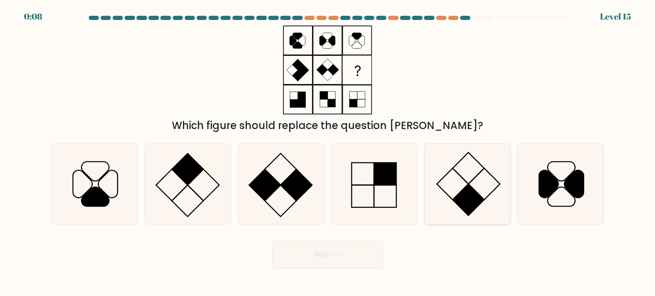
click at [475, 205] on rect at bounding box center [468, 200] width 32 height 32
click at [328, 153] on input "e." at bounding box center [327, 150] width 0 height 4
radio input "true"
click at [348, 247] on button "Next" at bounding box center [327, 254] width 111 height 27
click at [321, 250] on button "Next" at bounding box center [327, 254] width 111 height 27
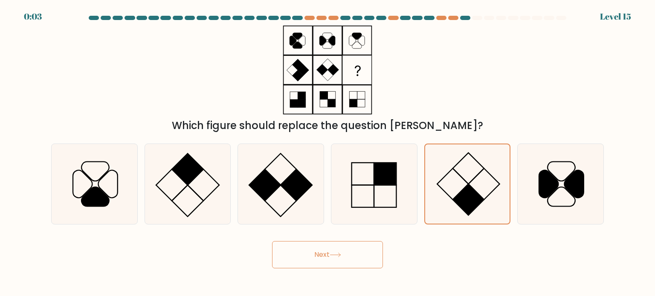
click at [313, 262] on button "Next" at bounding box center [327, 254] width 111 height 27
click at [312, 261] on button "Next" at bounding box center [327, 254] width 111 height 27
click at [315, 255] on button "Next" at bounding box center [327, 254] width 111 height 27
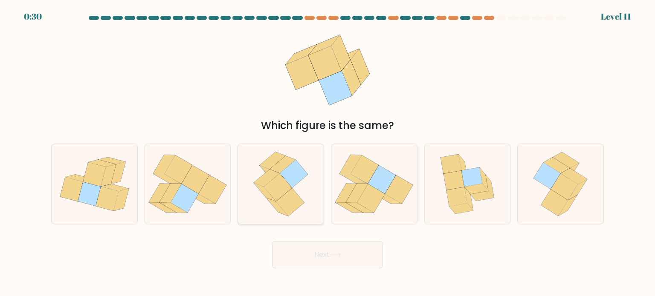
click at [293, 203] on icon at bounding box center [290, 202] width 28 height 28
click at [327, 153] on input "c." at bounding box center [327, 150] width 0 height 4
radio input "true"
click at [333, 258] on button "Next" at bounding box center [327, 254] width 111 height 27
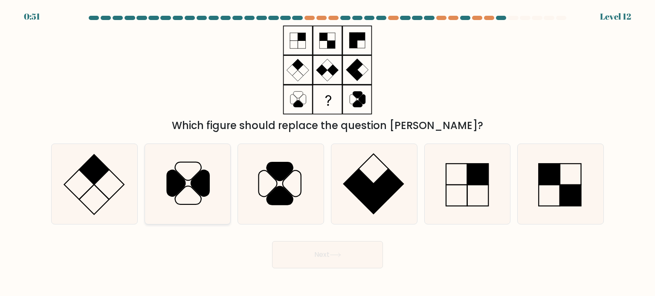
click at [191, 182] on icon at bounding box center [200, 183] width 18 height 26
click at [327, 153] on input "b." at bounding box center [327, 150] width 0 height 4
radio input "true"
click at [335, 256] on icon at bounding box center [336, 255] width 12 height 5
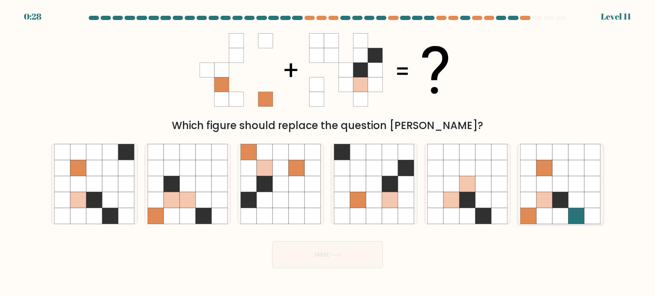
click at [546, 189] on icon at bounding box center [544, 184] width 16 height 16
click at [328, 153] on input "f." at bounding box center [327, 150] width 0 height 4
radio input "true"
click at [300, 192] on icon at bounding box center [297, 200] width 16 height 16
click at [327, 153] on input "c." at bounding box center [327, 150] width 0 height 4
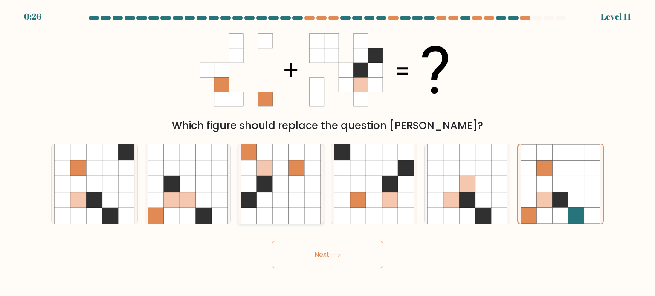
radio input "true"
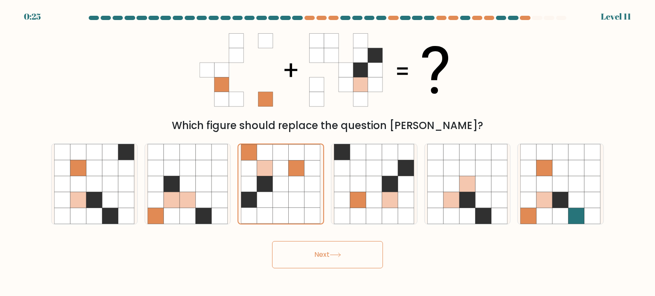
click at [298, 253] on button "Next" at bounding box center [327, 254] width 111 height 27
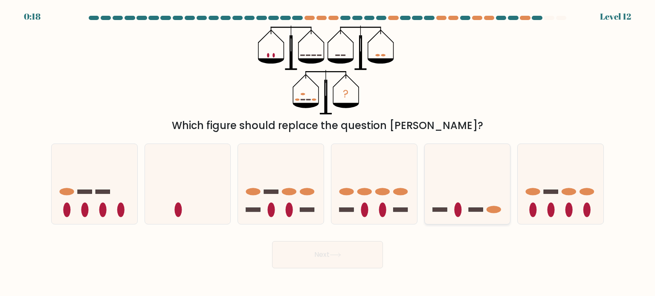
click at [459, 210] on ellipse at bounding box center [457, 210] width 7 height 14
click at [328, 153] on input "e." at bounding box center [327, 150] width 0 height 4
radio input "true"
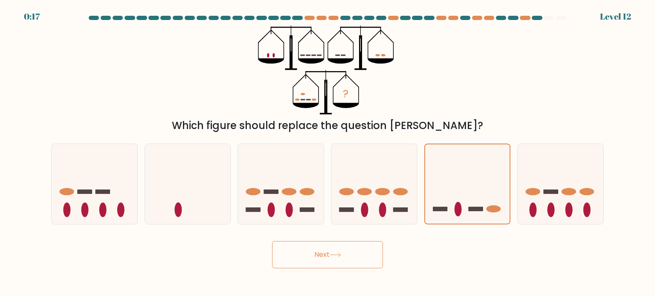
click at [316, 251] on button "Next" at bounding box center [327, 254] width 111 height 27
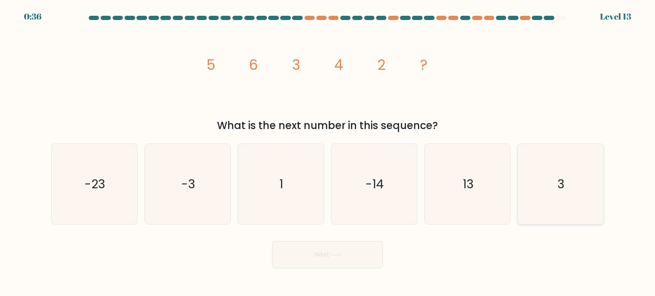
click at [549, 194] on icon "3" at bounding box center [560, 184] width 80 height 80
click at [328, 153] on input "f. 3" at bounding box center [327, 150] width 0 height 4
radio input "true"
click at [319, 255] on button "Next" at bounding box center [327, 254] width 111 height 27
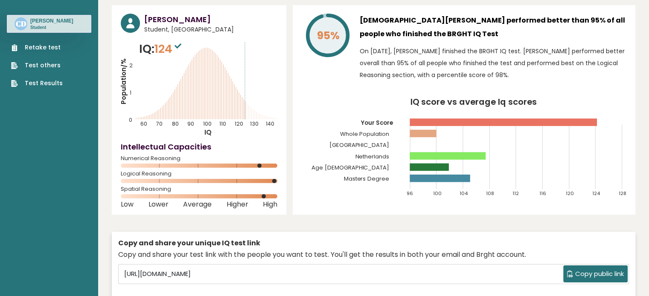
scroll to position [31, 0]
click at [27, 47] on link "Retake test" at bounding box center [37, 47] width 52 height 9
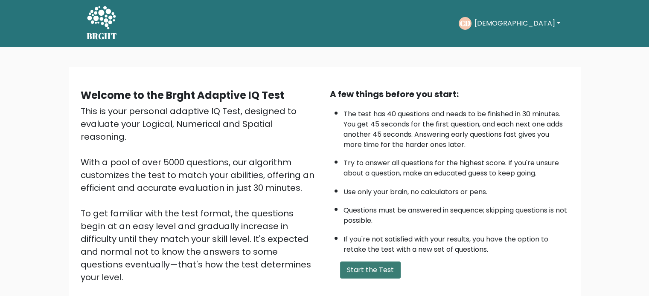
click at [362, 267] on button "Start the Test" at bounding box center [370, 270] width 61 height 17
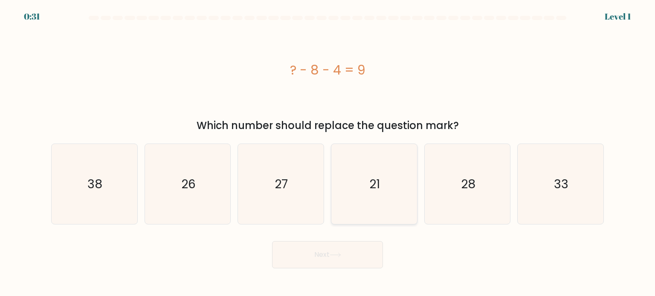
click at [353, 183] on icon "21" at bounding box center [374, 184] width 80 height 80
click at [328, 153] on input "d. 21" at bounding box center [327, 150] width 0 height 4
radio input "true"
click at [322, 252] on button "Next" at bounding box center [327, 254] width 111 height 27
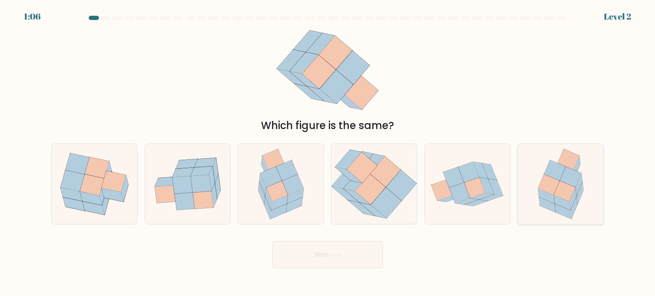
click at [568, 165] on icon at bounding box center [568, 159] width 21 height 20
click at [328, 153] on input "f." at bounding box center [327, 150] width 0 height 4
radio input "true"
click at [351, 258] on button "Next" at bounding box center [327, 254] width 111 height 27
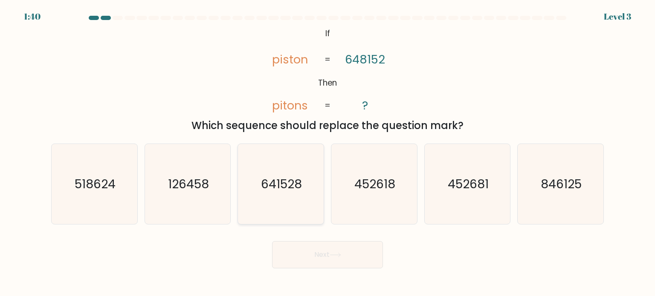
click at [275, 191] on text "641528" at bounding box center [281, 183] width 41 height 17
click at [327, 153] on input "c. 641528" at bounding box center [327, 150] width 0 height 4
radio input "true"
click at [301, 254] on button "Next" at bounding box center [327, 254] width 111 height 27
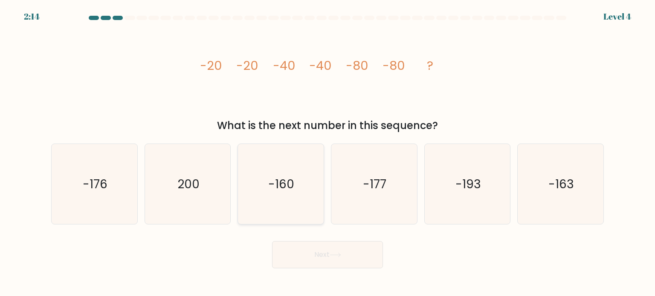
click at [250, 179] on icon "-160" at bounding box center [281, 184] width 80 height 80
click at [327, 153] on input "c. -160" at bounding box center [327, 150] width 0 height 4
radio input "true"
click at [300, 250] on button "Next" at bounding box center [327, 254] width 111 height 27
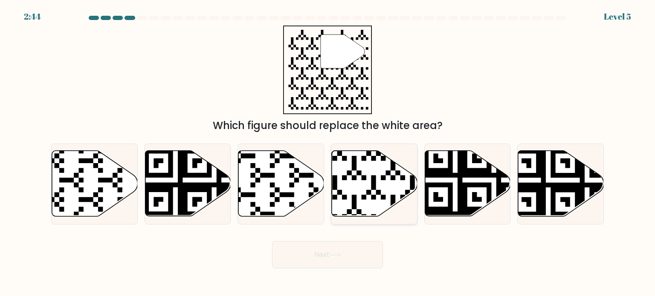
click at [374, 188] on icon at bounding box center [346, 219] width 155 height 155
click at [328, 153] on input "d." at bounding box center [327, 150] width 0 height 4
radio input "true"
click at [336, 252] on button "Next" at bounding box center [327, 254] width 111 height 27
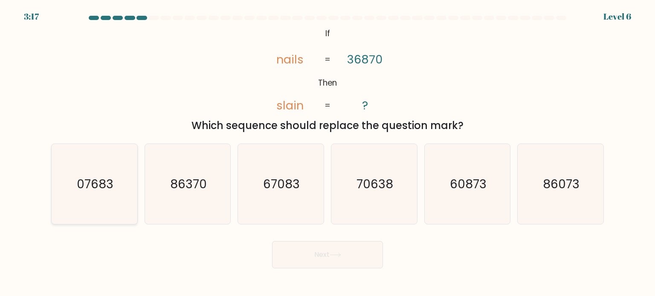
click at [103, 185] on text "07683" at bounding box center [95, 183] width 37 height 17
click at [327, 153] on input "a. 07683" at bounding box center [327, 150] width 0 height 4
radio input "true"
click at [291, 255] on button "Next" at bounding box center [327, 254] width 111 height 27
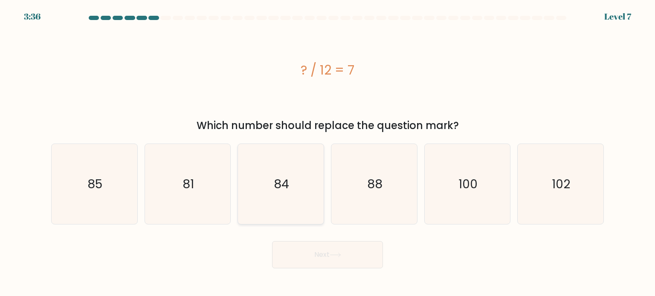
click at [283, 182] on text "84" at bounding box center [281, 183] width 15 height 17
click at [327, 153] on input "c. 84" at bounding box center [327, 150] width 0 height 4
radio input "true"
click at [302, 254] on button "Next" at bounding box center [327, 254] width 111 height 27
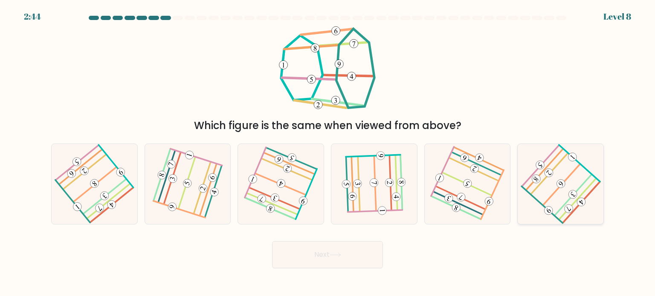
click at [558, 205] on icon at bounding box center [560, 184] width 64 height 64
click at [328, 153] on input "f." at bounding box center [327, 150] width 0 height 4
radio input "true"
click at [348, 255] on button "Next" at bounding box center [327, 254] width 111 height 27
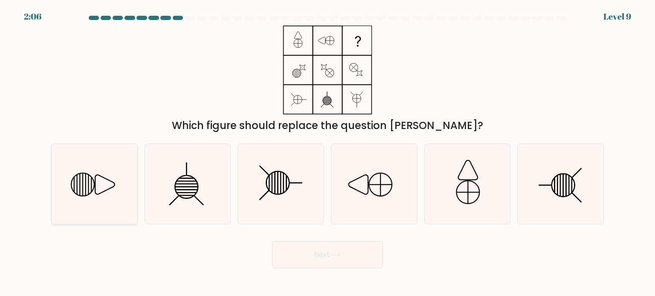
click at [110, 165] on icon at bounding box center [94, 184] width 80 height 80
click at [327, 153] on input "a." at bounding box center [327, 150] width 0 height 4
radio input "true"
click at [343, 249] on button "Next" at bounding box center [327, 254] width 111 height 27
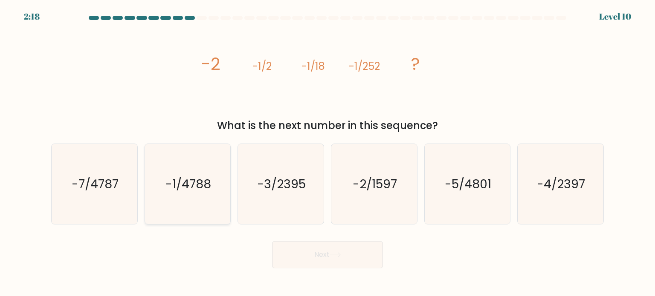
click at [192, 187] on text "-1/4788" at bounding box center [188, 183] width 46 height 17
click at [327, 153] on input "b. -1/4788" at bounding box center [327, 150] width 0 height 4
radio input "true"
click at [292, 248] on button "Next" at bounding box center [327, 254] width 111 height 27
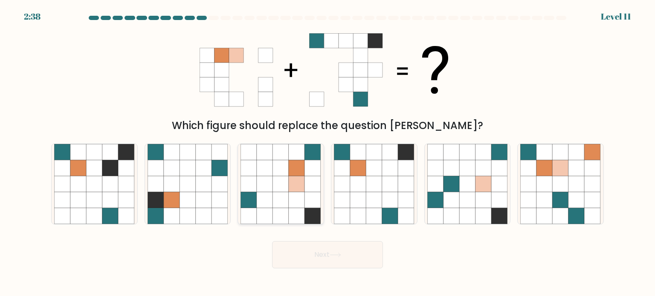
click at [285, 188] on icon at bounding box center [281, 184] width 16 height 16
click at [327, 153] on input "c." at bounding box center [327, 150] width 0 height 4
radio input "true"
click at [318, 255] on button "Next" at bounding box center [327, 254] width 111 height 27
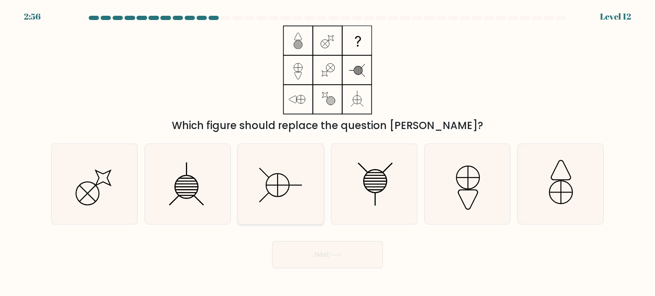
click at [273, 176] on icon at bounding box center [281, 184] width 80 height 80
click at [327, 153] on input "c." at bounding box center [327, 150] width 0 height 4
radio input "true"
click at [306, 250] on button "Next" at bounding box center [327, 254] width 111 height 27
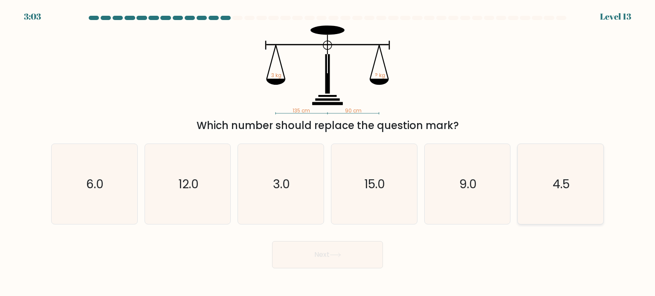
click at [545, 192] on icon "4.5" at bounding box center [560, 184] width 80 height 80
click at [328, 153] on input "f. 4.5" at bounding box center [327, 150] width 0 height 4
radio input "true"
click at [358, 249] on button "Next" at bounding box center [327, 254] width 111 height 27
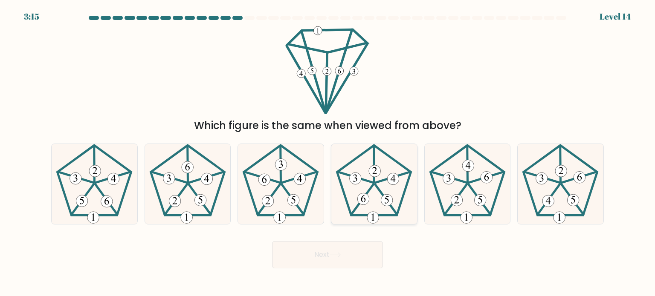
click at [365, 193] on 285 at bounding box center [363, 199] width 12 height 12
click at [328, 153] on input "d." at bounding box center [327, 150] width 0 height 4
radio input "true"
click at [334, 252] on button "Next" at bounding box center [327, 254] width 111 height 27
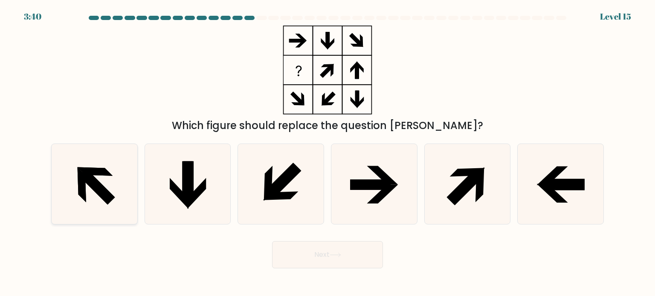
click at [105, 170] on icon at bounding box center [95, 171] width 35 height 9
click at [327, 153] on input "a." at bounding box center [327, 150] width 0 height 4
radio input "true"
click at [322, 252] on button "Next" at bounding box center [327, 254] width 111 height 27
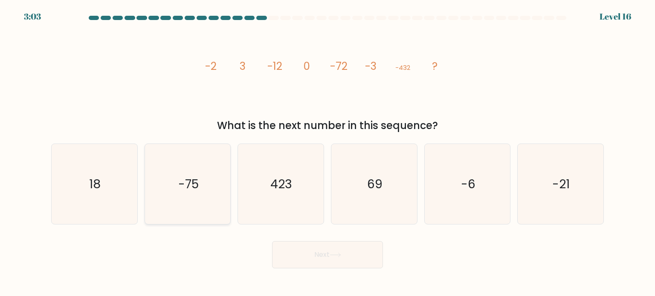
click at [193, 188] on text "-75" at bounding box center [188, 183] width 20 height 17
click at [327, 153] on input "b. -75" at bounding box center [327, 150] width 0 height 4
radio input "true"
click at [293, 247] on button "Next" at bounding box center [327, 254] width 111 height 27
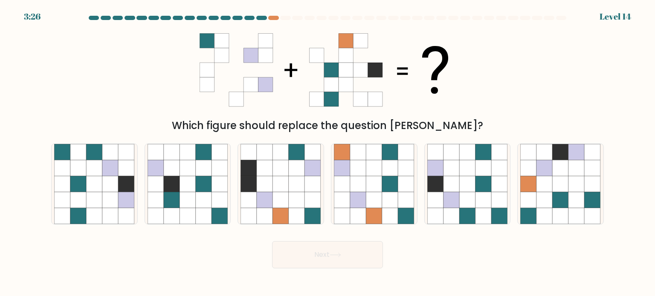
click at [611, 179] on form at bounding box center [327, 142] width 655 height 253
click at [586, 183] on icon at bounding box center [593, 184] width 16 height 16
click at [328, 153] on input "f." at bounding box center [327, 150] width 0 height 4
radio input "true"
click at [348, 255] on button "Next" at bounding box center [327, 254] width 111 height 27
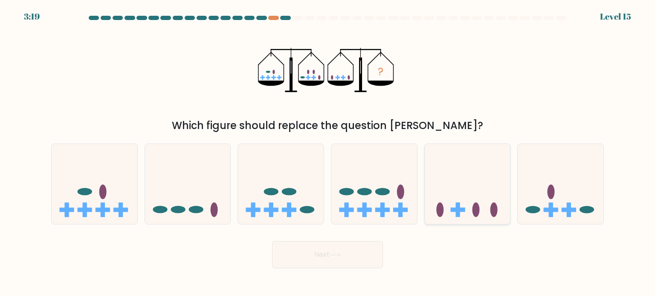
click at [439, 176] on icon at bounding box center [468, 184] width 86 height 71
click at [328, 153] on input "e." at bounding box center [327, 150] width 0 height 4
radio input "true"
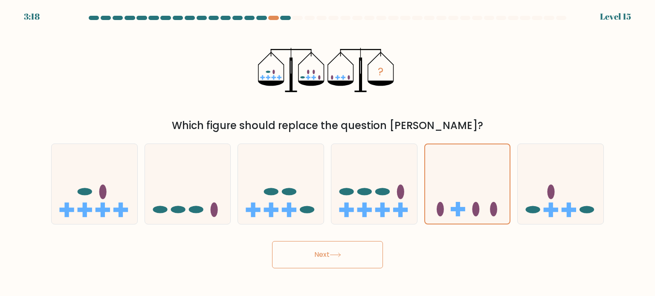
click at [333, 253] on icon at bounding box center [336, 255] width 12 height 5
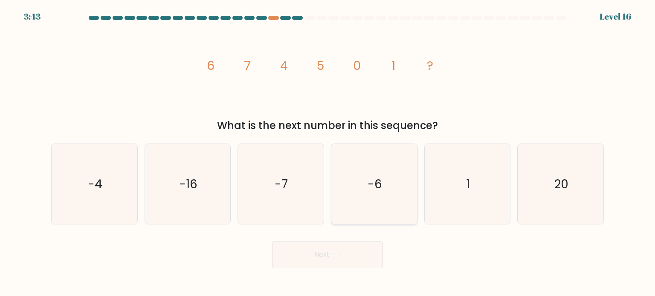
click at [367, 197] on icon "-6" at bounding box center [374, 184] width 80 height 80
click at [328, 153] on input "d. -6" at bounding box center [327, 150] width 0 height 4
radio input "true"
click at [329, 247] on button "Next" at bounding box center [327, 254] width 111 height 27
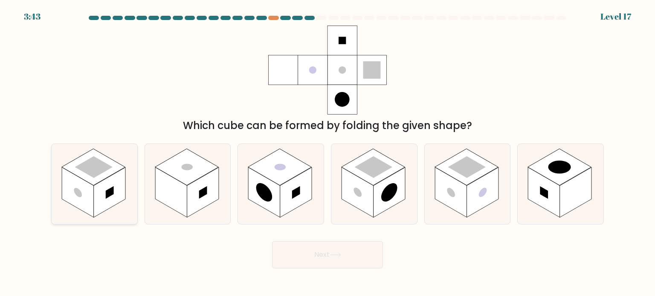
click at [105, 188] on rect at bounding box center [110, 193] width 32 height 50
click at [327, 153] on input "a." at bounding box center [327, 150] width 0 height 4
radio input "true"
click at [299, 249] on button "Next" at bounding box center [327, 254] width 111 height 27
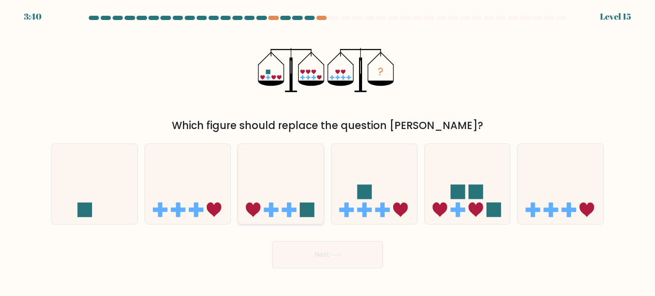
click at [283, 177] on icon at bounding box center [281, 184] width 86 height 71
click at [327, 153] on input "c." at bounding box center [327, 150] width 0 height 4
radio input "true"
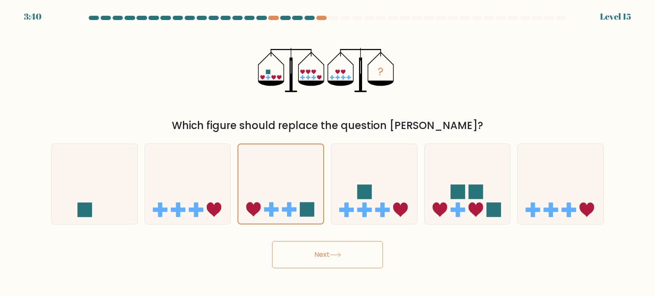
click at [316, 266] on button "Next" at bounding box center [327, 254] width 111 height 27
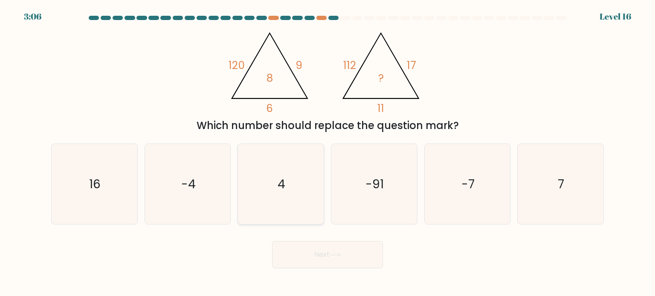
click at [301, 178] on icon "4" at bounding box center [281, 184] width 80 height 80
click at [327, 153] on input "c. 4" at bounding box center [327, 150] width 0 height 4
radio input "true"
click at [318, 261] on button "Next" at bounding box center [327, 254] width 111 height 27
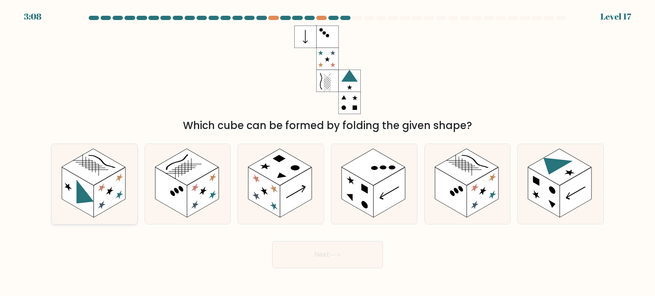
click at [116, 185] on rect at bounding box center [110, 193] width 32 height 50
click at [327, 153] on input "a." at bounding box center [327, 150] width 0 height 4
radio input "true"
click at [311, 254] on button "Next" at bounding box center [327, 254] width 111 height 27
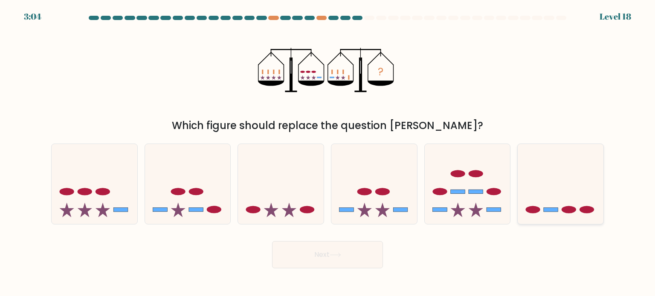
click at [562, 205] on icon at bounding box center [561, 184] width 86 height 71
click at [328, 153] on input "f." at bounding box center [327, 150] width 0 height 4
radio input "true"
click at [365, 257] on button "Next" at bounding box center [327, 254] width 111 height 27
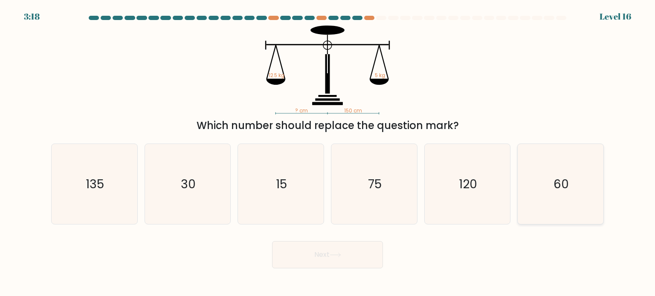
click at [563, 159] on icon "60" at bounding box center [560, 184] width 80 height 80
click at [328, 153] on input "f. 60" at bounding box center [327, 150] width 0 height 4
radio input "true"
click at [335, 255] on icon at bounding box center [336, 255] width 12 height 5
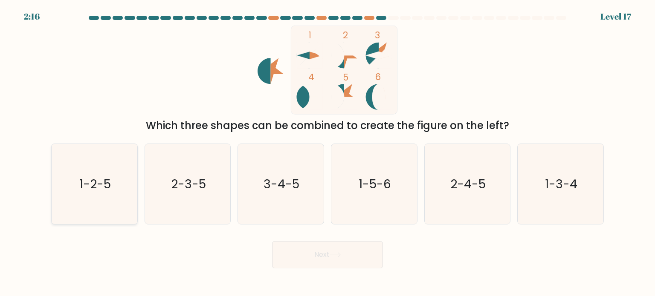
click at [106, 194] on icon "1-2-5" at bounding box center [94, 184] width 80 height 80
click at [327, 153] on input "a. 1-2-5" at bounding box center [327, 150] width 0 height 4
radio input "true"
click at [295, 259] on button "Next" at bounding box center [327, 254] width 111 height 27
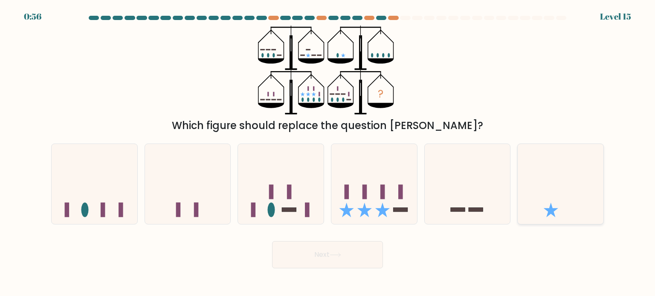
click at [553, 191] on icon at bounding box center [561, 184] width 86 height 71
click at [328, 153] on input "f." at bounding box center [327, 150] width 0 height 4
radio input "true"
click at [368, 208] on icon at bounding box center [374, 184] width 86 height 71
click at [328, 153] on input "d." at bounding box center [327, 150] width 0 height 4
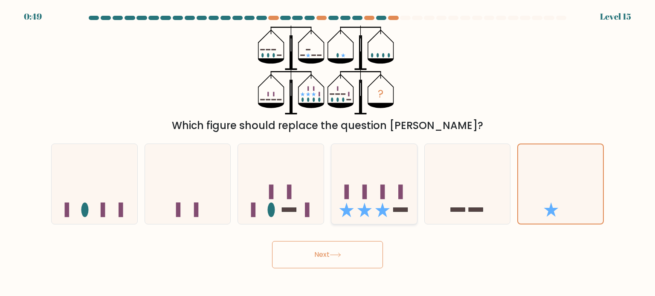
radio input "true"
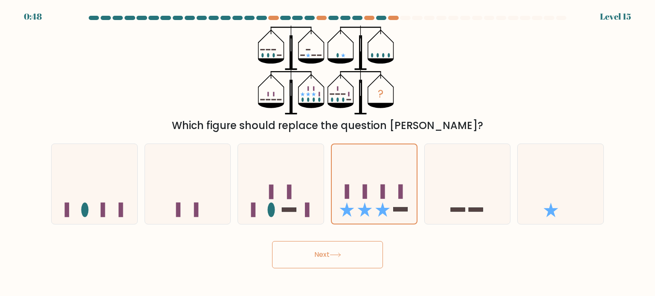
click at [323, 261] on button "Next" at bounding box center [327, 254] width 111 height 27
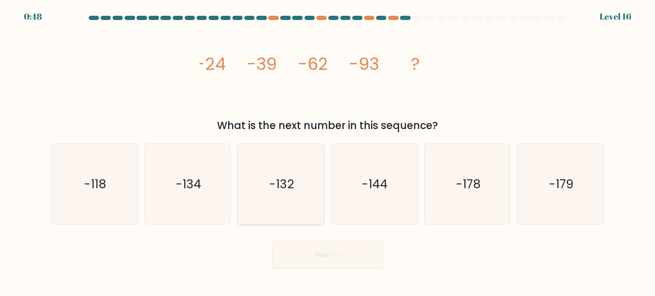
click at [280, 170] on icon "-132" at bounding box center [281, 184] width 80 height 80
click at [327, 153] on input "c. -132" at bounding box center [327, 150] width 0 height 4
radio input "true"
click at [314, 253] on button "Next" at bounding box center [327, 254] width 111 height 27
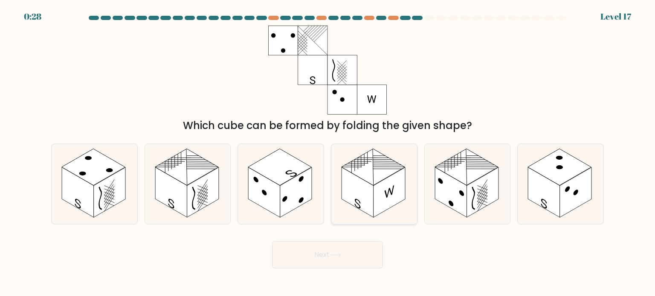
click at [382, 194] on rect at bounding box center [390, 193] width 32 height 50
click at [328, 153] on input "d." at bounding box center [327, 150] width 0 height 4
radio input "true"
click at [335, 250] on button "Next" at bounding box center [327, 254] width 111 height 27
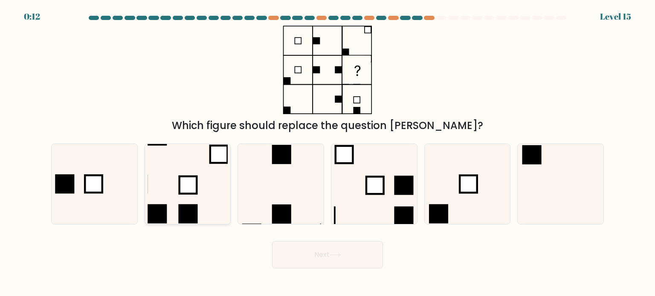
click at [203, 188] on icon at bounding box center [188, 184] width 80 height 80
click at [327, 153] on input "b." at bounding box center [327, 150] width 0 height 4
radio input "true"
click at [249, 251] on div "Next" at bounding box center [327, 252] width 563 height 34
click at [215, 206] on icon at bounding box center [187, 184] width 79 height 79
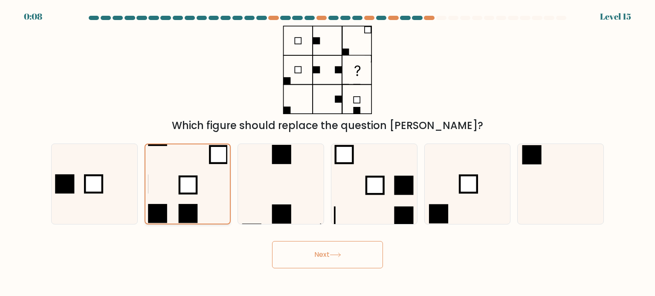
click at [327, 153] on input "b." at bounding box center [327, 150] width 0 height 4
click at [303, 255] on button "Next" at bounding box center [327, 254] width 111 height 27
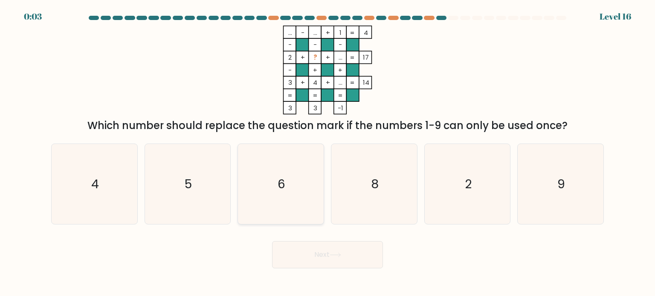
click at [293, 190] on icon "6" at bounding box center [281, 184] width 80 height 80
click at [327, 153] on input "c. 6" at bounding box center [327, 150] width 0 height 4
radio input "true"
click at [311, 271] on body "0:03 Level 16" at bounding box center [327, 148] width 655 height 296
click at [316, 251] on button "Next" at bounding box center [327, 254] width 111 height 27
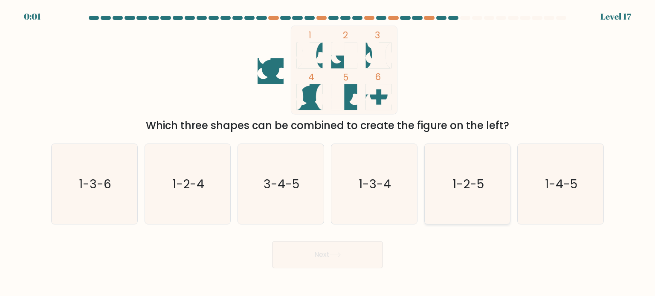
click at [473, 194] on icon "1-2-5" at bounding box center [467, 184] width 80 height 80
click at [328, 153] on input "e. 1-2-5" at bounding box center [327, 150] width 0 height 4
radio input "true"
click at [327, 255] on button "Next" at bounding box center [327, 254] width 111 height 27
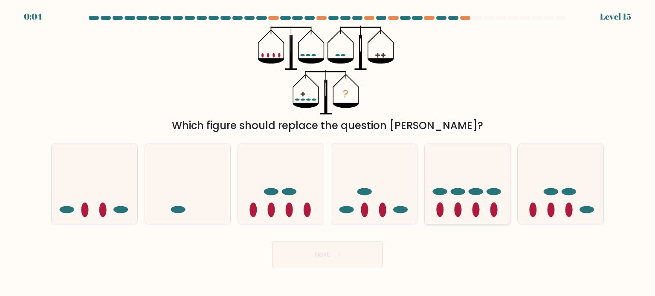
click at [455, 197] on icon at bounding box center [468, 184] width 86 height 71
click at [328, 153] on input "e." at bounding box center [327, 150] width 0 height 4
radio input "true"
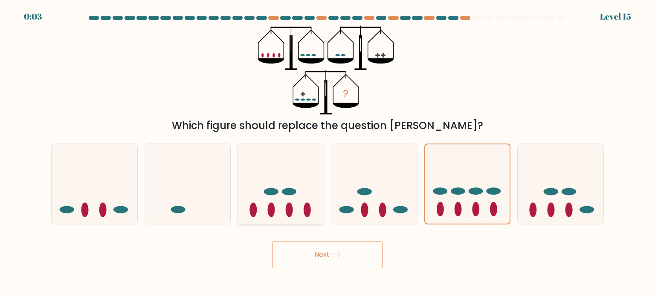
click at [304, 217] on icon at bounding box center [281, 184] width 86 height 71
click at [327, 153] on input "c." at bounding box center [327, 150] width 0 height 4
radio input "true"
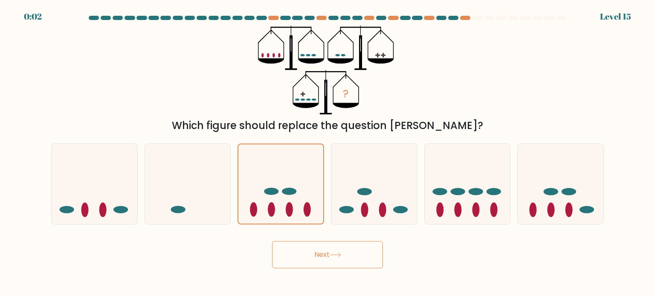
click at [309, 253] on button "Next" at bounding box center [327, 254] width 111 height 27
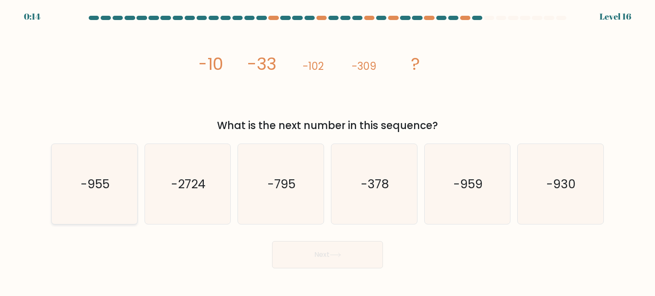
click at [114, 189] on icon "-955" at bounding box center [94, 184] width 80 height 80
click at [327, 153] on input "a. -955" at bounding box center [327, 150] width 0 height 4
radio input "true"
click at [306, 261] on button "Next" at bounding box center [327, 254] width 111 height 27
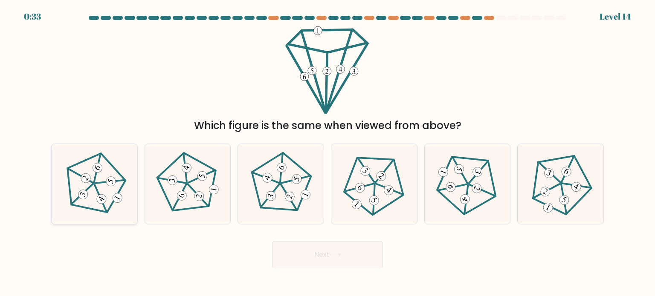
click at [82, 185] on icon at bounding box center [94, 184] width 64 height 64
click at [327, 153] on input "a." at bounding box center [327, 150] width 0 height 4
radio input "true"
click at [322, 256] on button "Next" at bounding box center [327, 254] width 111 height 27
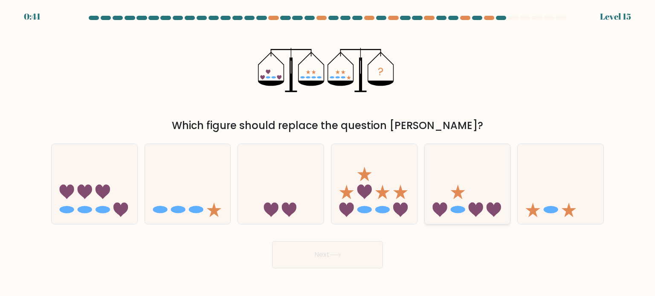
click at [450, 194] on icon at bounding box center [468, 184] width 86 height 71
click at [328, 153] on input "e." at bounding box center [327, 150] width 0 height 4
radio input "true"
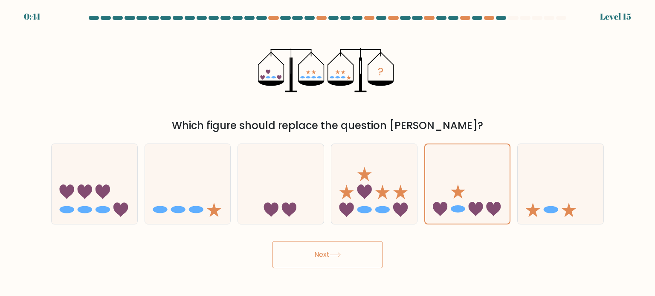
click at [333, 251] on button "Next" at bounding box center [327, 254] width 111 height 27
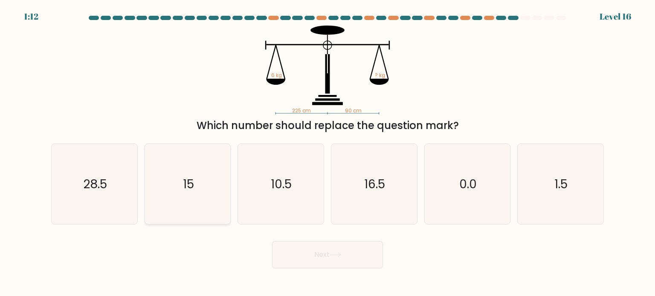
click at [194, 201] on icon "15" at bounding box center [188, 184] width 80 height 80
click at [327, 153] on input "b. 15" at bounding box center [327, 150] width 0 height 4
radio input "true"
click at [302, 250] on button "Next" at bounding box center [327, 254] width 111 height 27
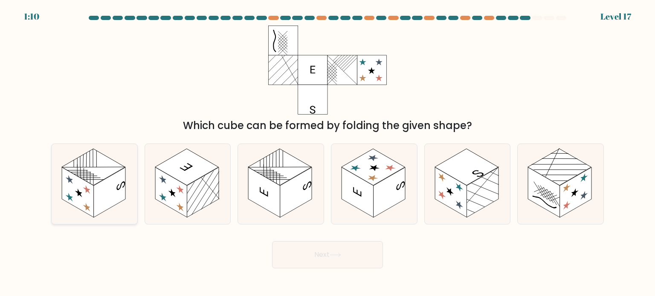
click at [78, 202] on rect at bounding box center [78, 192] width 32 height 50
click at [327, 153] on input "a." at bounding box center [327, 150] width 0 height 4
radio input "true"
click at [293, 249] on button "Next" at bounding box center [327, 254] width 111 height 27
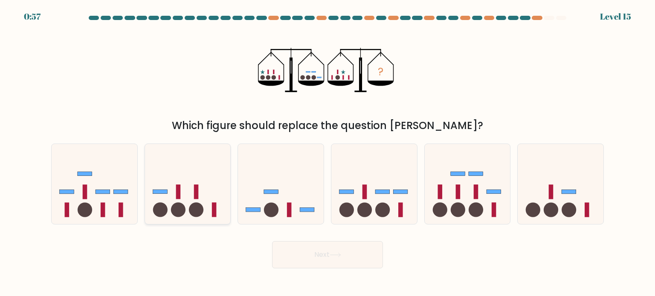
click at [181, 213] on circle at bounding box center [178, 210] width 14 height 14
click at [327, 153] on input "b." at bounding box center [327, 150] width 0 height 4
radio input "true"
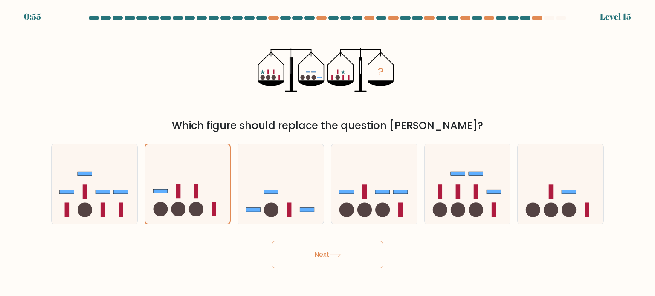
click at [298, 249] on button "Next" at bounding box center [327, 254] width 111 height 27
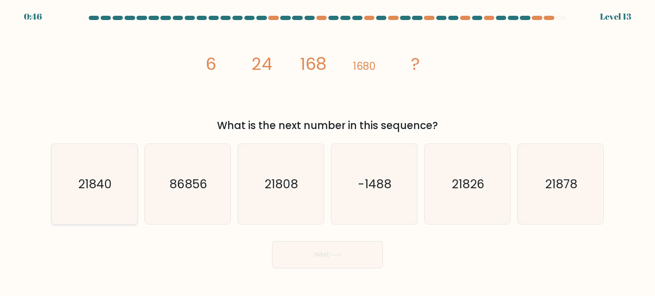
click at [116, 175] on icon "21840" at bounding box center [94, 184] width 80 height 80
click at [327, 153] on input "a. 21840" at bounding box center [327, 150] width 0 height 4
radio input "true"
click at [300, 256] on button "Next" at bounding box center [327, 254] width 111 height 27
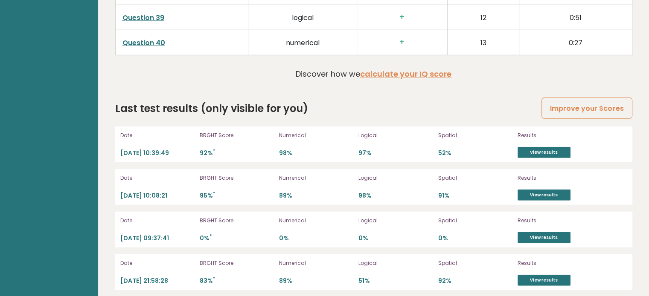
scroll to position [2336, 0]
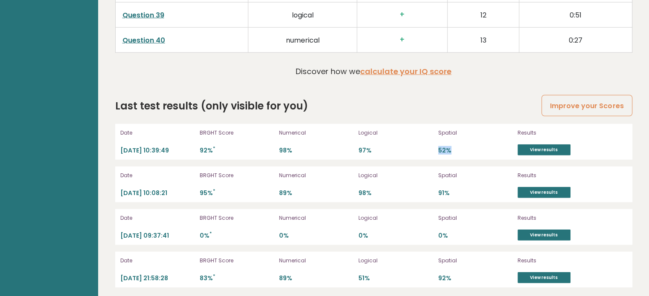
drag, startPoint x: 438, startPoint y: 147, endPoint x: 461, endPoint y: 147, distance: 23.0
click at [461, 147] on p "52%" at bounding box center [475, 151] width 74 height 8
click at [524, 145] on link "View results" at bounding box center [543, 150] width 53 height 11
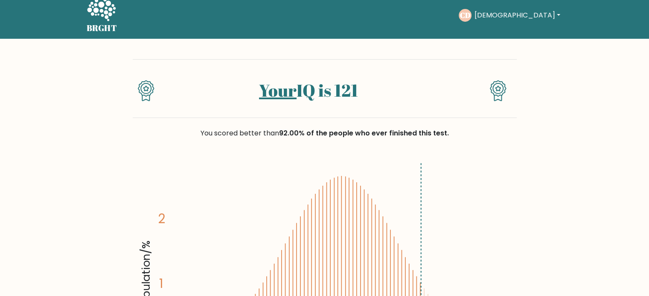
scroll to position [9, 0]
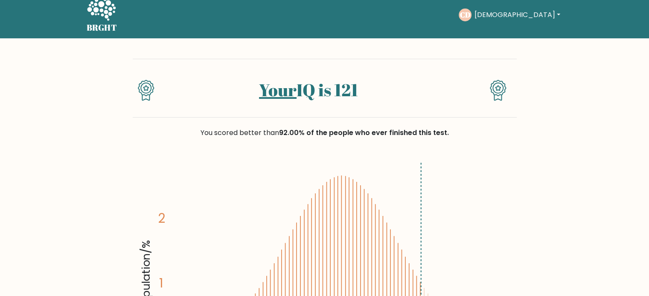
drag, startPoint x: 360, startPoint y: 91, endPoint x: 249, endPoint y: 93, distance: 111.7
click at [249, 93] on h1 "Your IQ is 121" at bounding box center [308, 90] width 278 height 20
click at [258, 124] on div "You scored better than 92.00% of the people who ever finished this test." at bounding box center [325, 138] width 384 height 41
drag, startPoint x: 335, startPoint y: 93, endPoint x: 388, endPoint y: 95, distance: 52.5
click at [388, 95] on h1 "Your IQ is 121" at bounding box center [308, 90] width 278 height 20
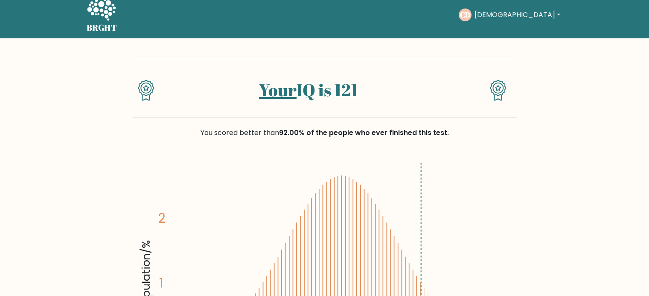
click at [384, 146] on div "You scored better than 92.00% of the people who ever finished this test." at bounding box center [325, 138] width 384 height 41
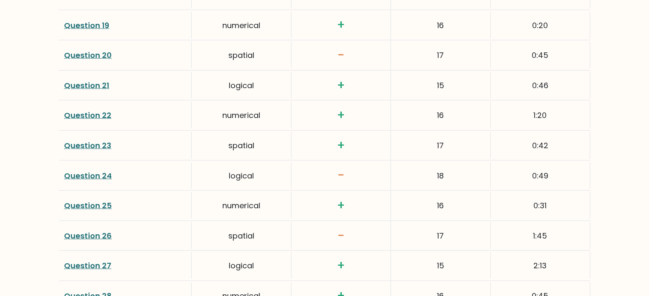
scroll to position [1767, 0]
click at [84, 171] on link "Question 24" at bounding box center [88, 176] width 48 height 11
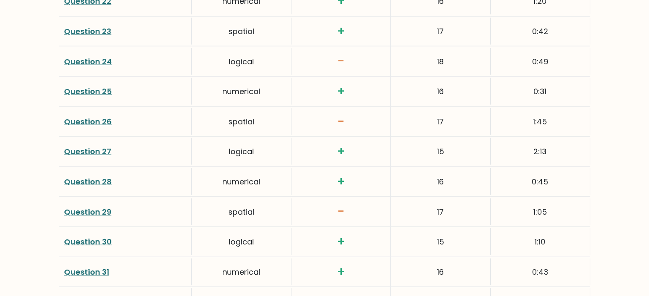
scroll to position [1881, 0]
click at [92, 117] on link "Question 26" at bounding box center [88, 121] width 48 height 11
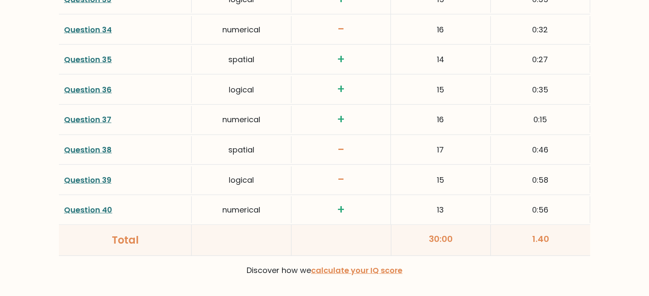
scroll to position [2212, 0]
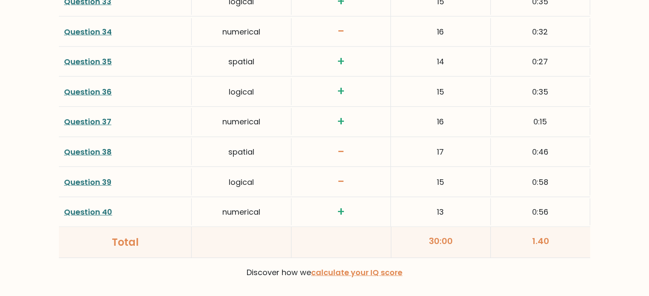
click at [99, 141] on div "Question 38" at bounding box center [125, 152] width 133 height 27
click at [90, 147] on link "Question 38" at bounding box center [88, 152] width 48 height 11
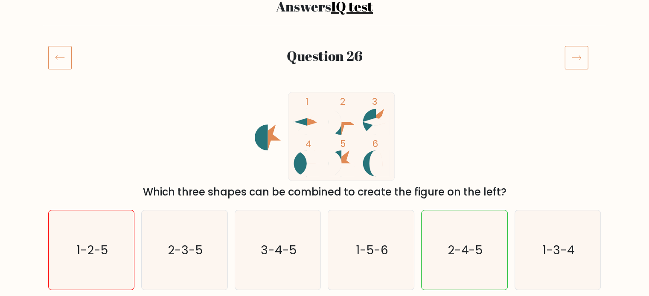
scroll to position [77, 0]
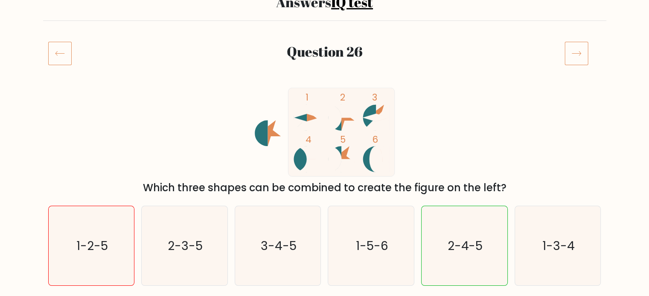
click at [280, 160] on icon "1 2 3 4 5 6" at bounding box center [324, 132] width 229 height 89
click at [413, 154] on icon "1 2 3 4 5 6" at bounding box center [324, 132] width 229 height 89
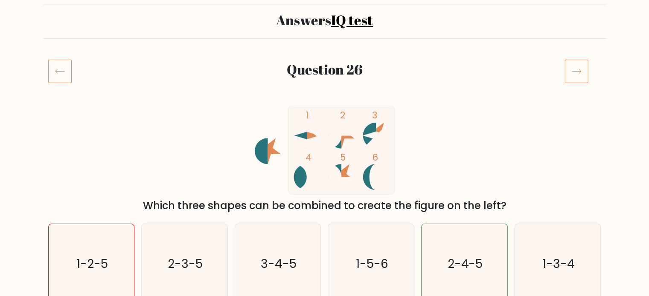
scroll to position [62, 0]
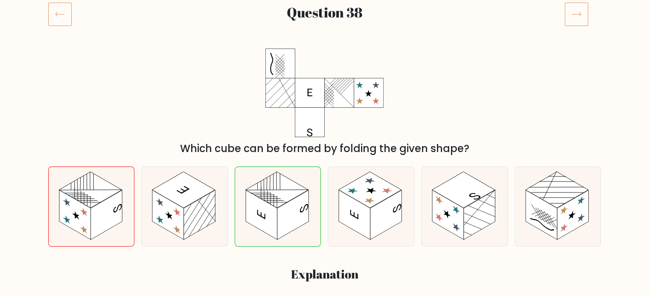
scroll to position [116, 0]
click at [481, 90] on div "Which cube can be formed by folding the given shape?" at bounding box center [324, 103] width 563 height 108
click at [258, 194] on rect at bounding box center [276, 190] width 63 height 36
click at [325, 37] on input "c." at bounding box center [325, 34] width 0 height 4
radio input "true"
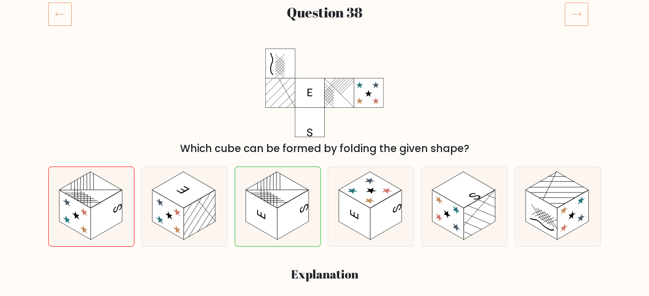
click at [60, 18] on icon at bounding box center [59, 14] width 23 height 24
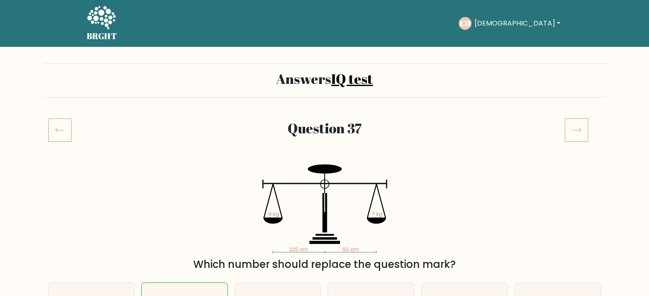
click at [107, 23] on icon at bounding box center [101, 19] width 29 height 26
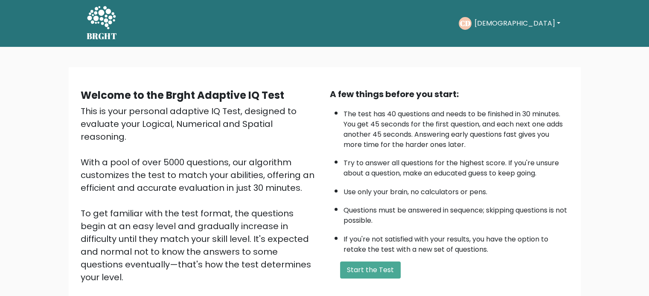
click at [531, 20] on button "[DEMOGRAPHIC_DATA]" at bounding box center [516, 23] width 91 height 11
click at [519, 46] on link "Dashboard" at bounding box center [492, 46] width 67 height 14
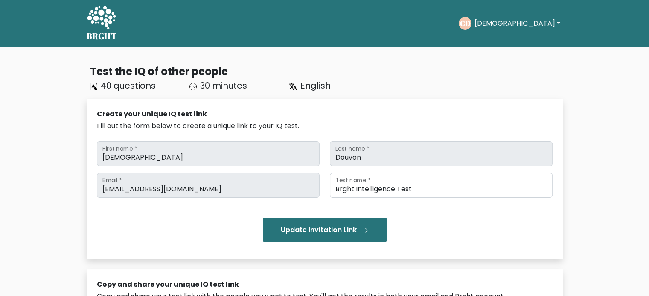
click at [520, 26] on button "[DEMOGRAPHIC_DATA]" at bounding box center [516, 23] width 91 height 11
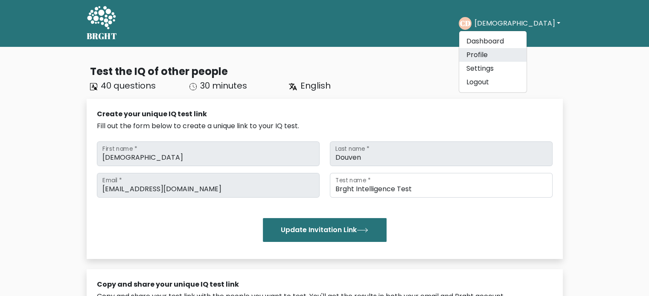
click at [513, 55] on link "Profile" at bounding box center [492, 55] width 67 height 14
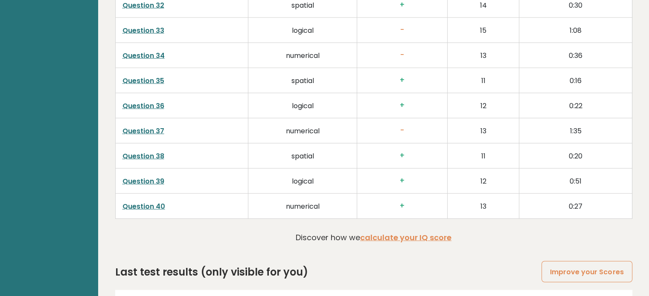
scroll to position [2336, 0]
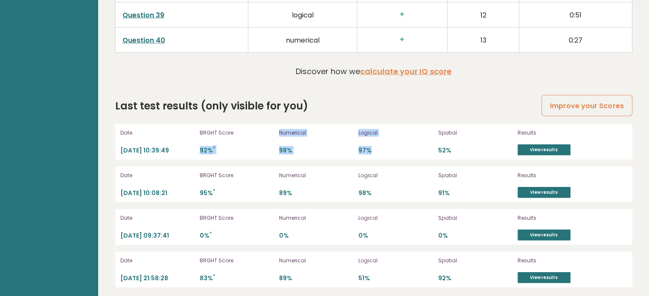
drag, startPoint x: 201, startPoint y: 143, endPoint x: 380, endPoint y: 147, distance: 179.1
click at [380, 147] on div "Date [DATE] 10:39:49 BRGHT Score 92% * Numerical 98% Logical 97% Spatial 52% Re…" at bounding box center [373, 142] width 517 height 36
drag, startPoint x: 380, startPoint y: 147, endPoint x: 447, endPoint y: 145, distance: 66.6
click at [447, 147] on p "52%" at bounding box center [475, 151] width 74 height 8
drag, startPoint x: 436, startPoint y: 146, endPoint x: 454, endPoint y: 146, distance: 17.9
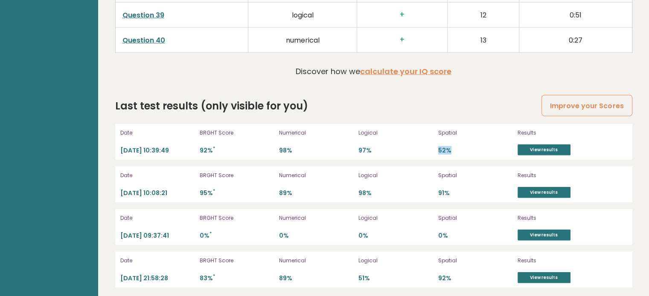
click at [454, 146] on div "Date [DATE] 10:39:49 BRGHT Score 92% * Numerical 98% Logical 97% Spatial 52% Re…" at bounding box center [373, 142] width 517 height 36
drag, startPoint x: 438, startPoint y: 276, endPoint x: 454, endPoint y: 276, distance: 15.8
click at [454, 276] on p "92%" at bounding box center [475, 279] width 74 height 8
click at [352, 275] on p "89%" at bounding box center [316, 279] width 74 height 8
drag, startPoint x: 354, startPoint y: 274, endPoint x: 371, endPoint y: 275, distance: 17.1
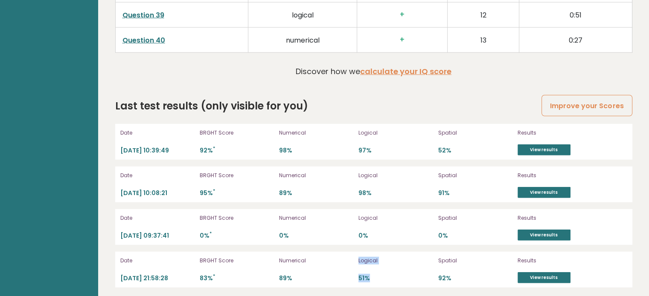
click at [371, 275] on div "Date [DATE] 21:58:28 BRGHT Score 83% * Numerical 89% Logical 51% Spatial 92% Re…" at bounding box center [373, 270] width 517 height 36
click at [362, 147] on p "97%" at bounding box center [395, 151] width 74 height 8
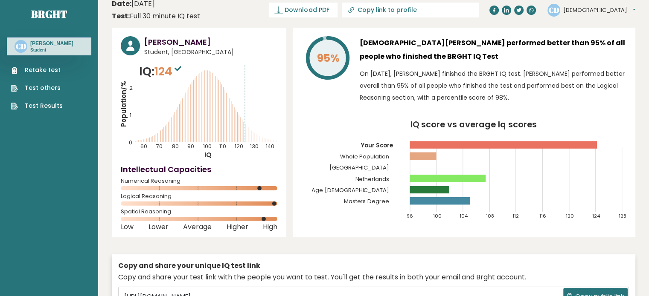
scroll to position [0, 0]
